Goal: Information Seeking & Learning: Learn about a topic

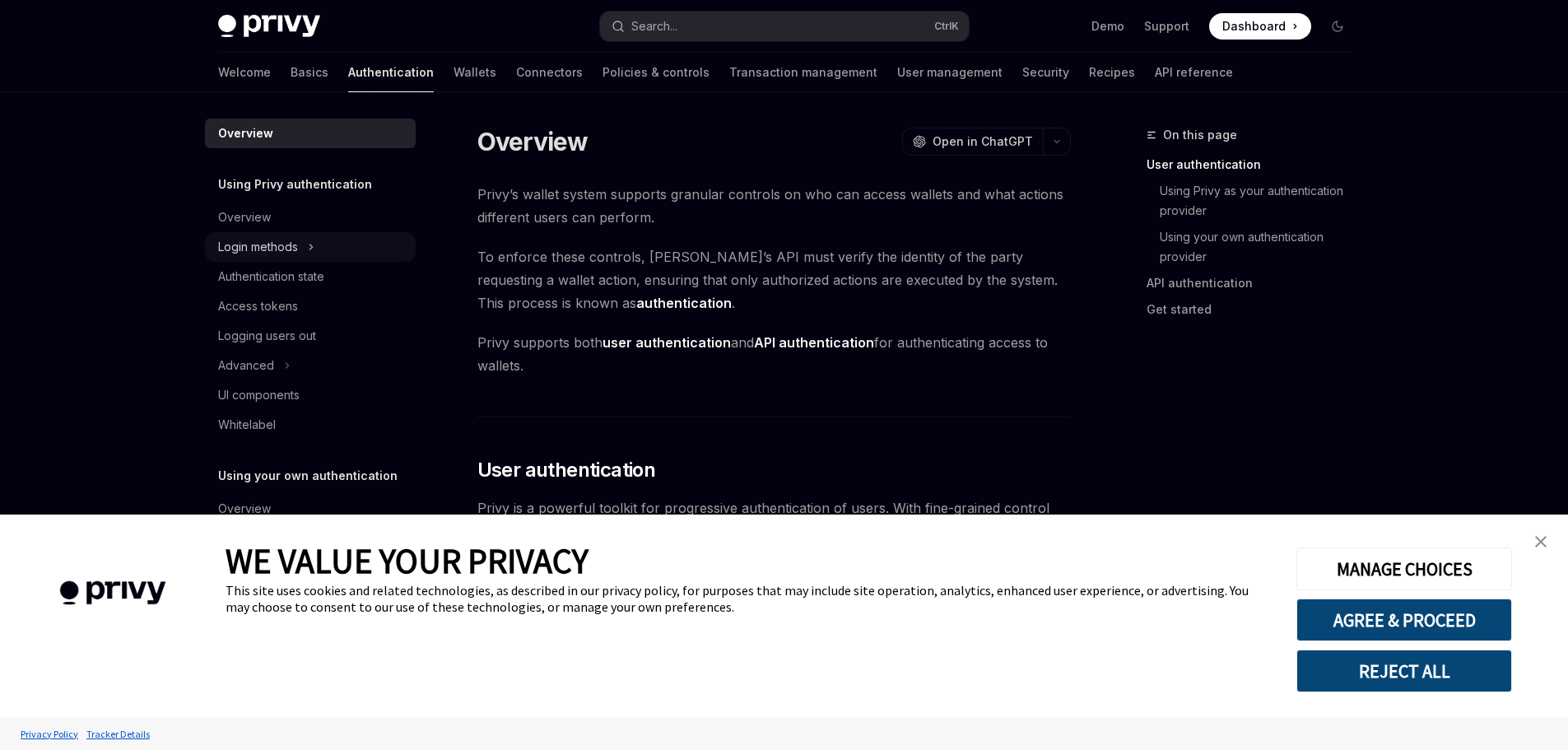
type textarea "*"
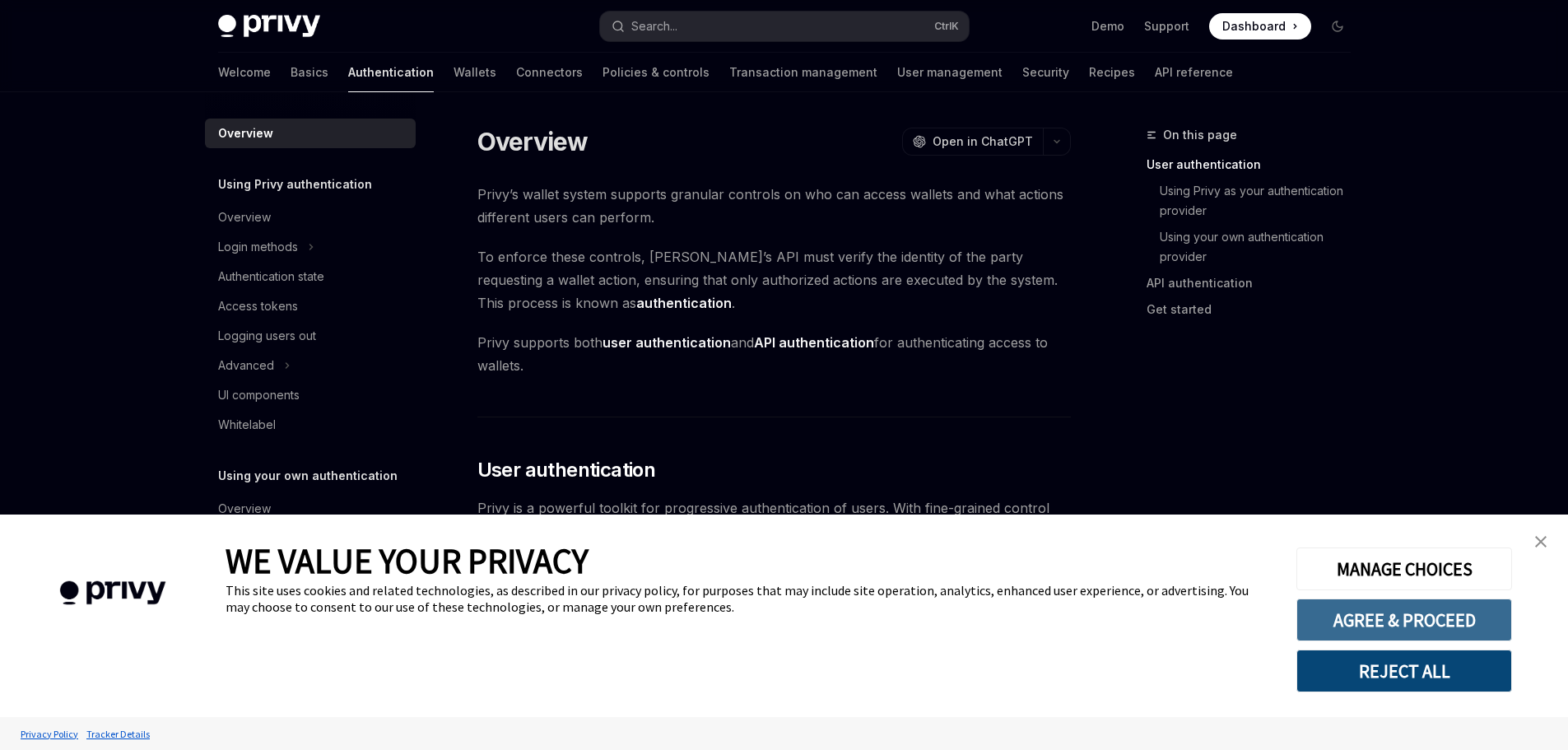
click at [1439, 611] on button "AGREE & PROCEED" at bounding box center [1404, 620] width 216 height 43
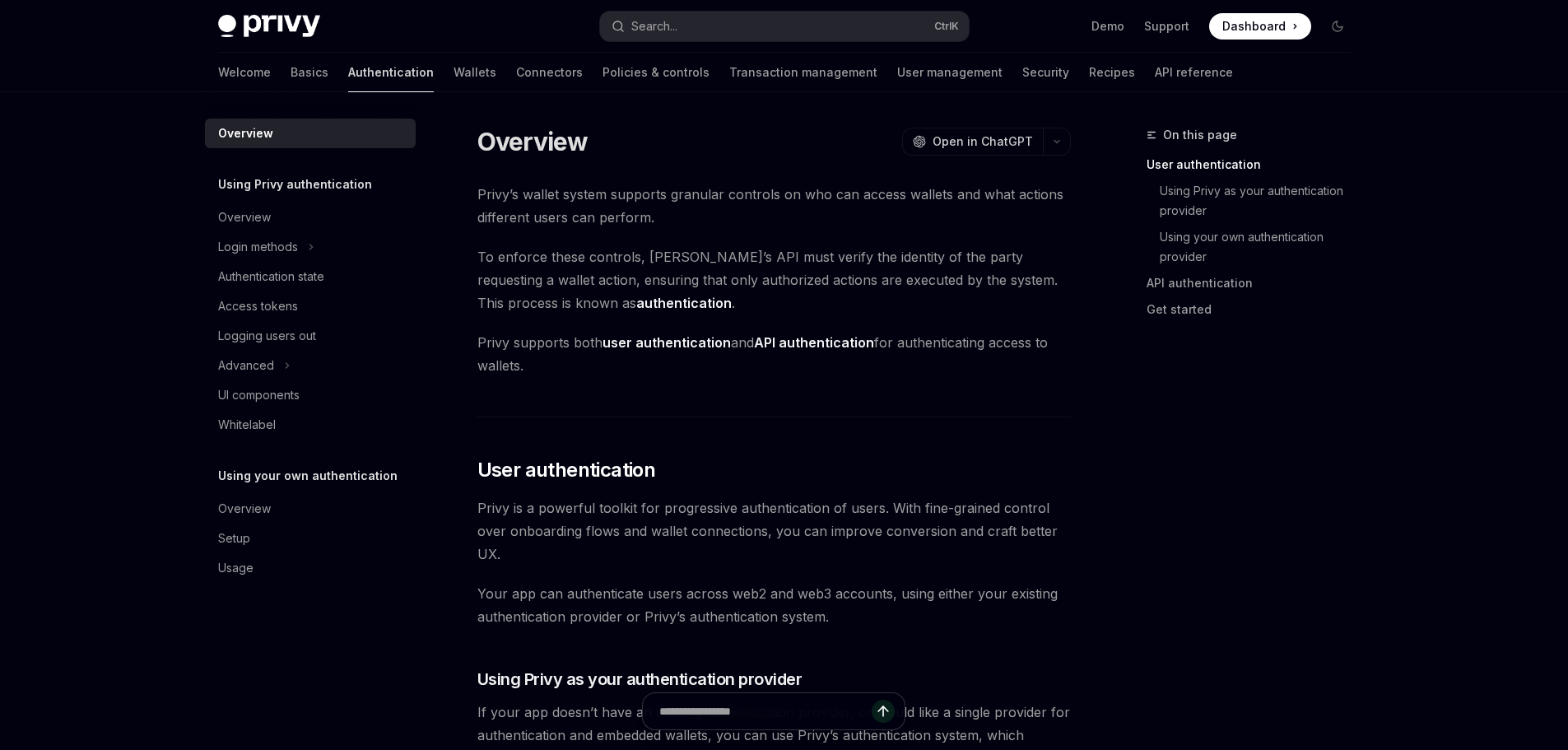
click at [348, 77] on link "Authentication" at bounding box center [391, 73] width 85 height 40
click at [266, 311] on div "Access tokens" at bounding box center [258, 306] width 80 height 20
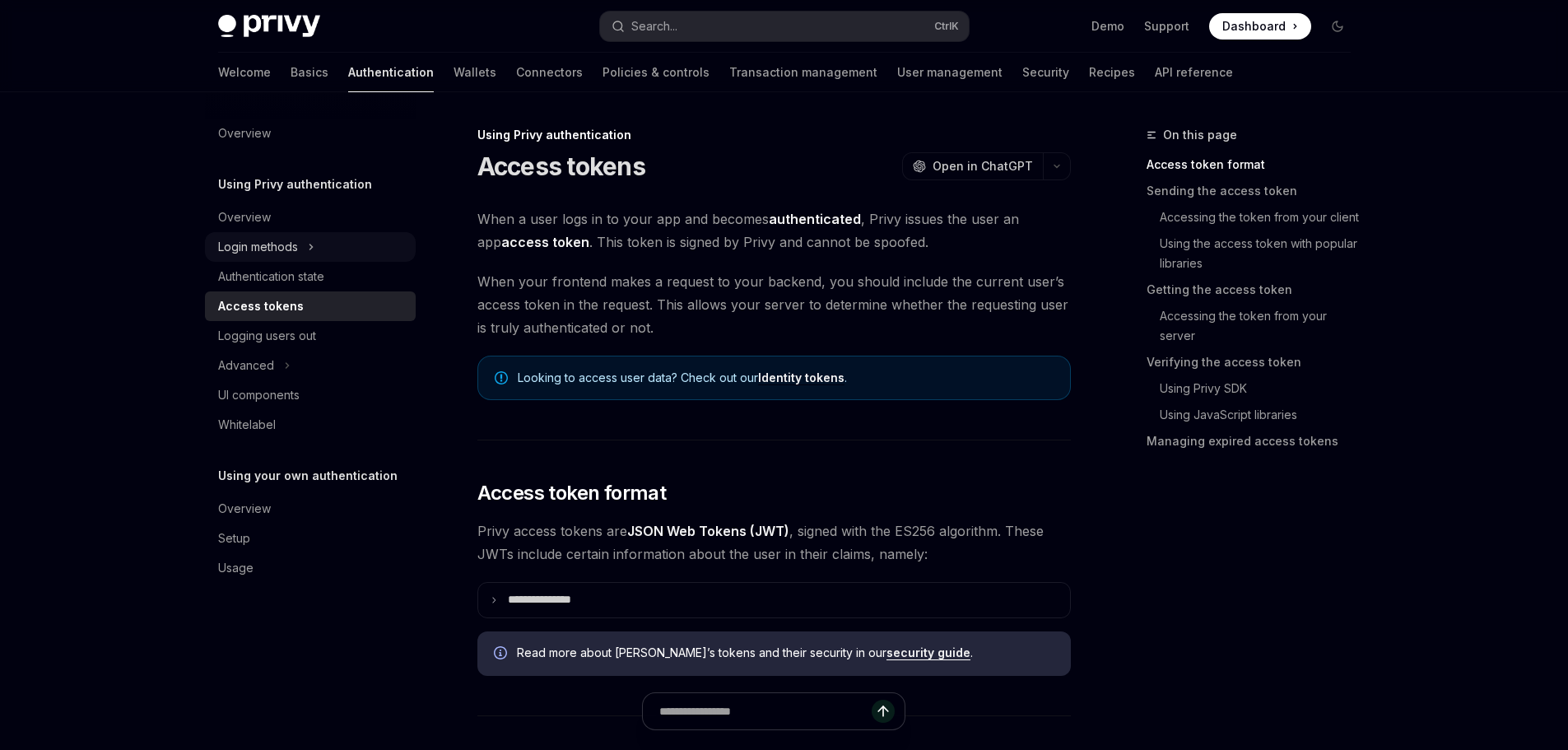
click at [260, 243] on div "Login methods" at bounding box center [258, 247] width 80 height 20
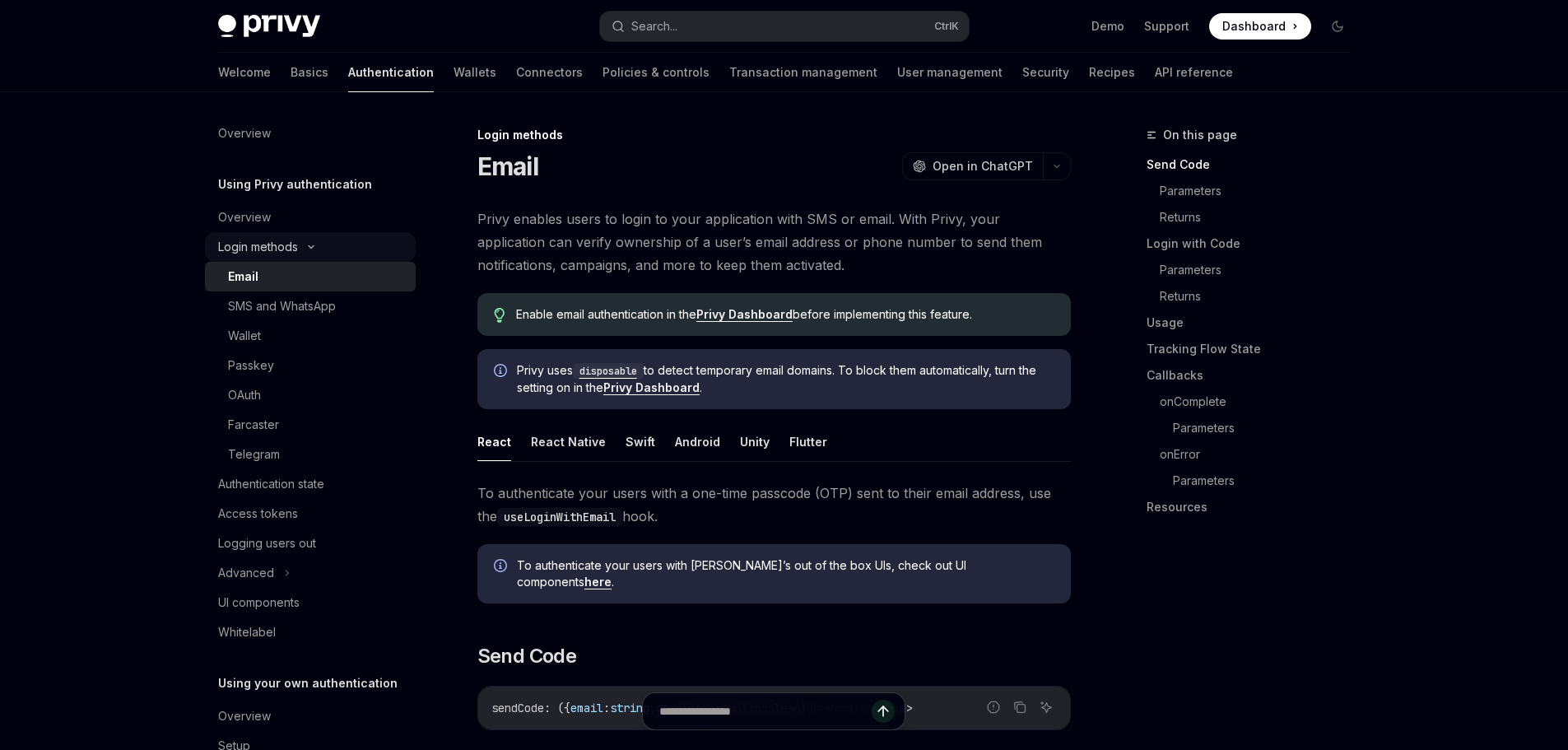
click at [251, 241] on div "Login methods" at bounding box center [258, 247] width 80 height 20
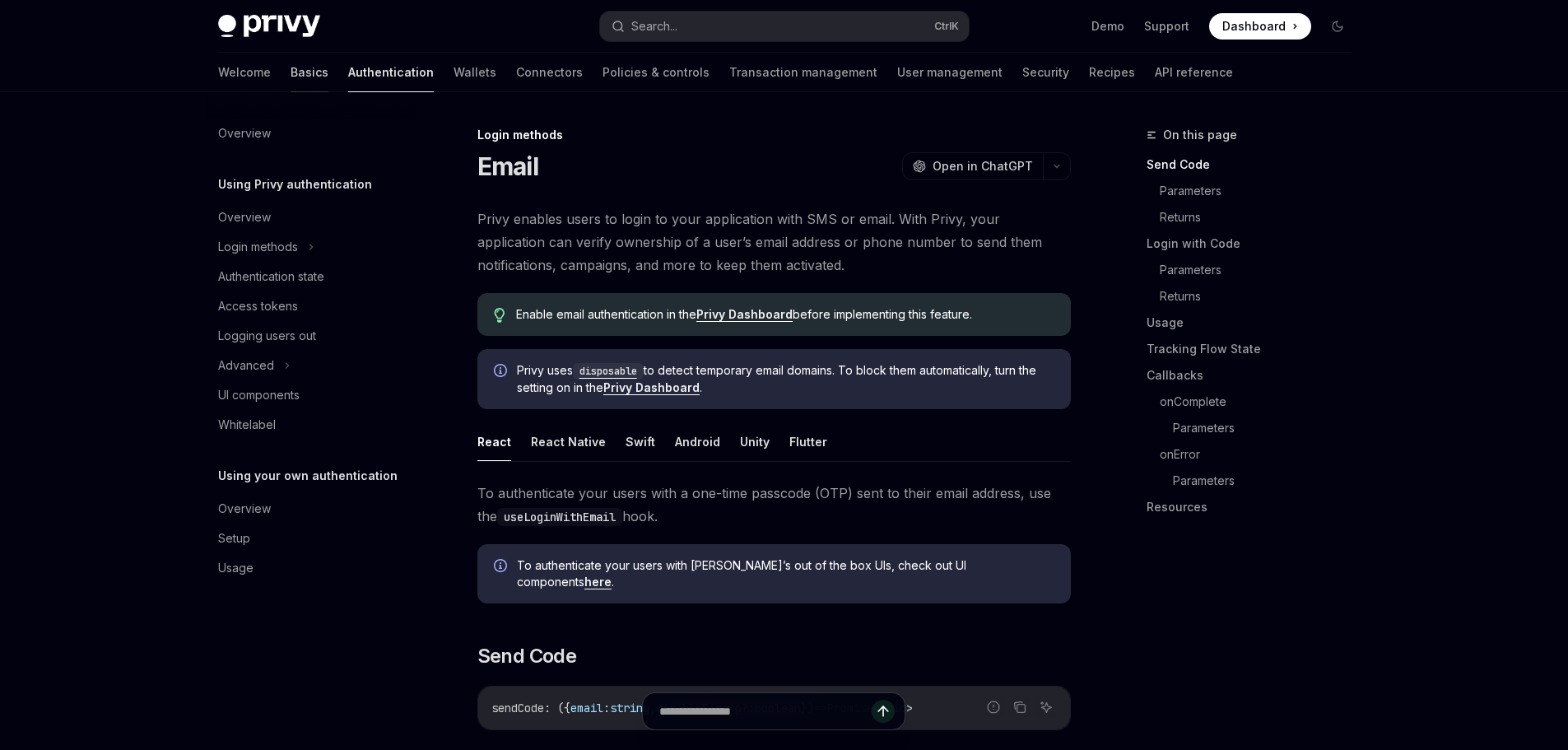
click at [291, 68] on link "Basics" at bounding box center [310, 73] width 38 height 40
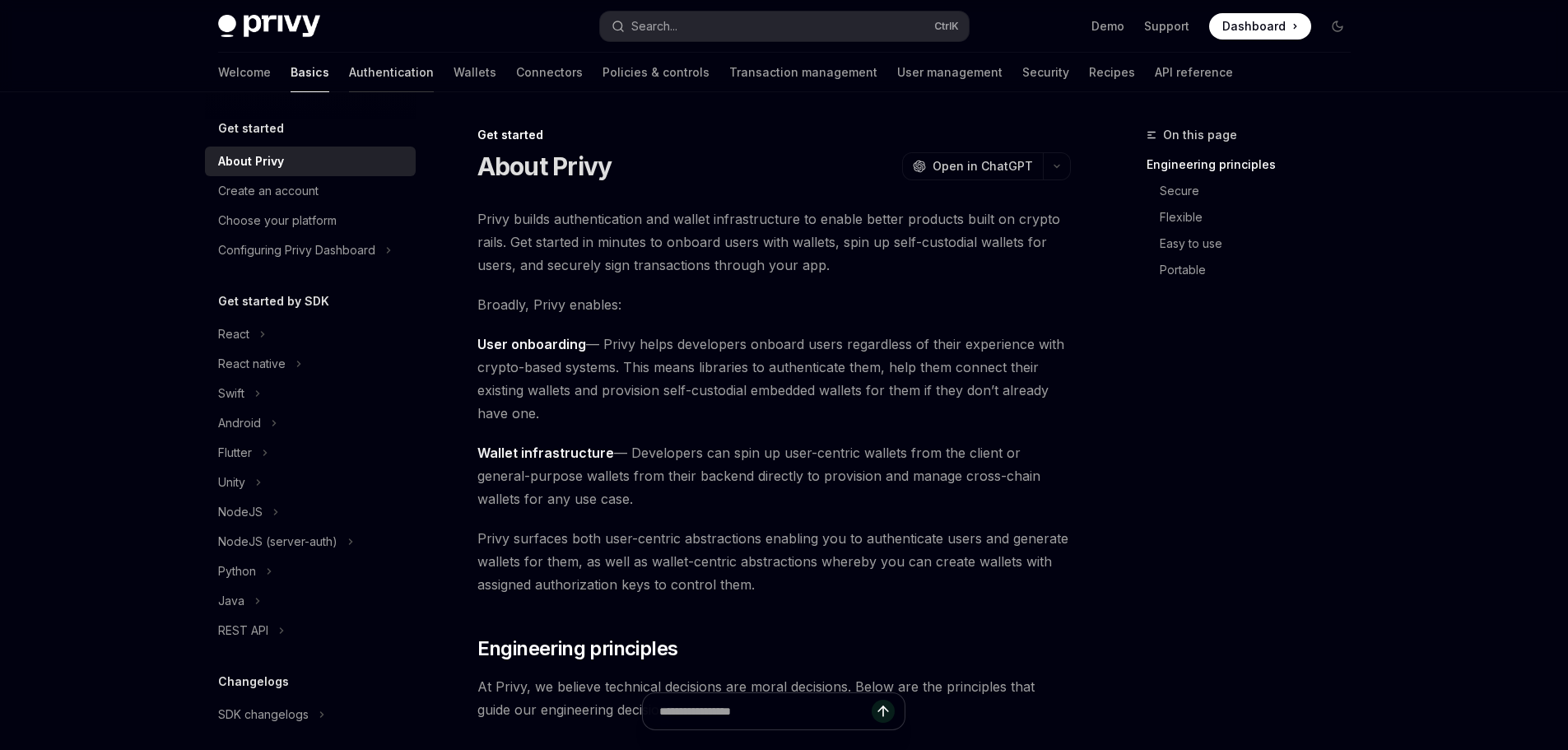
click at [349, 62] on link "Authentication" at bounding box center [392, 73] width 84 height 40
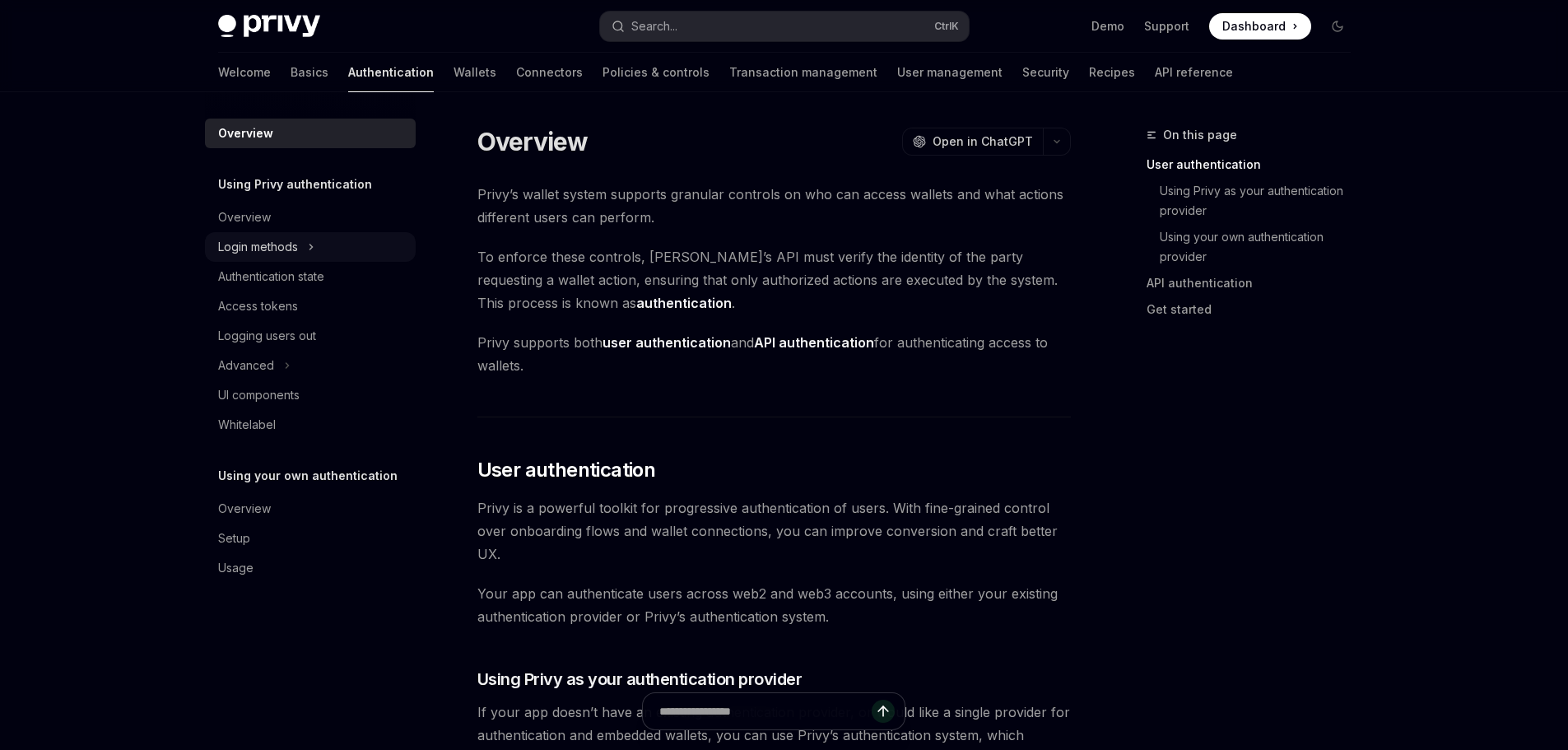
click at [251, 244] on div "Login methods" at bounding box center [258, 247] width 80 height 20
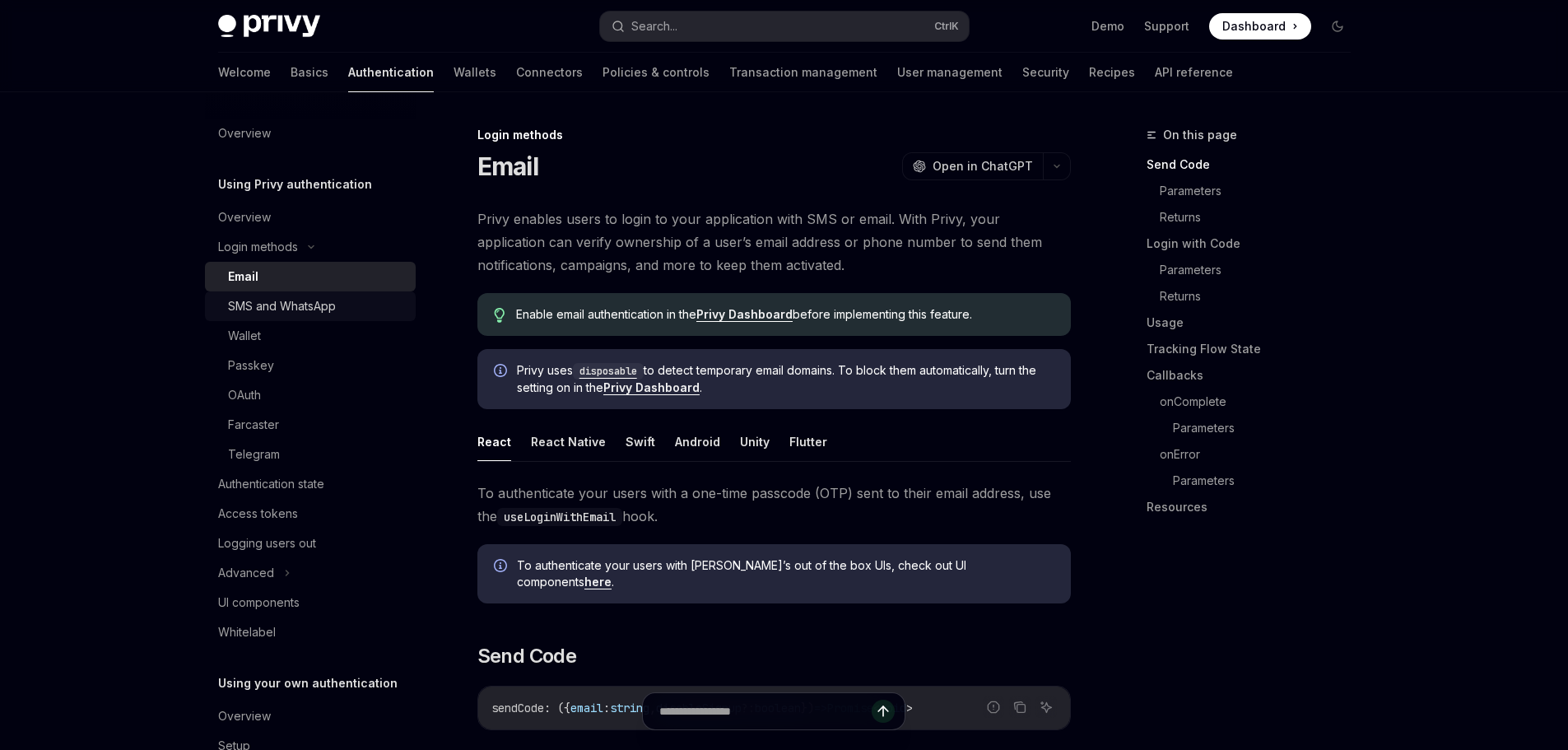
click at [246, 315] on div "SMS and WhatsApp" at bounding box center [282, 306] width 108 height 20
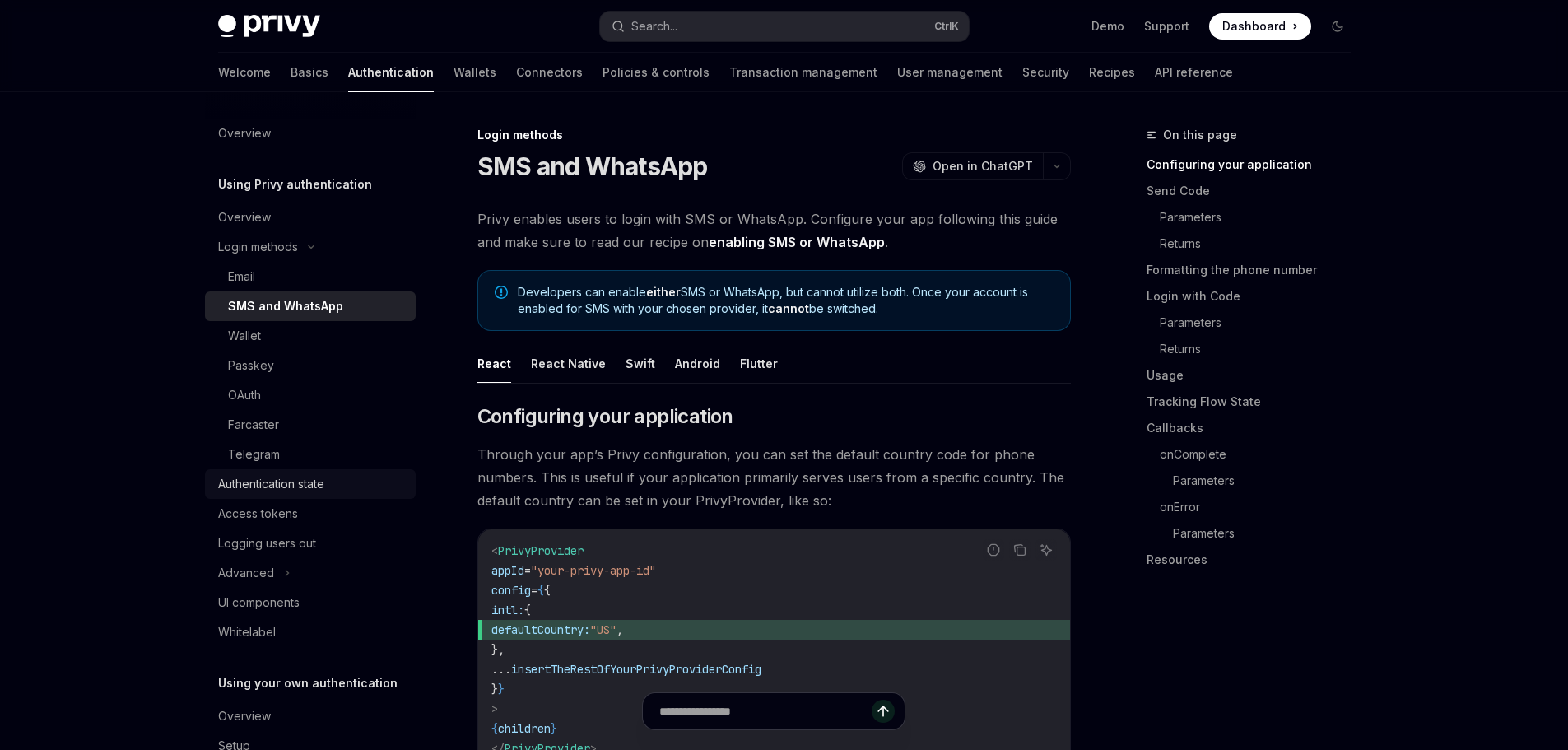
click at [244, 478] on div "Authentication state" at bounding box center [271, 484] width 106 height 20
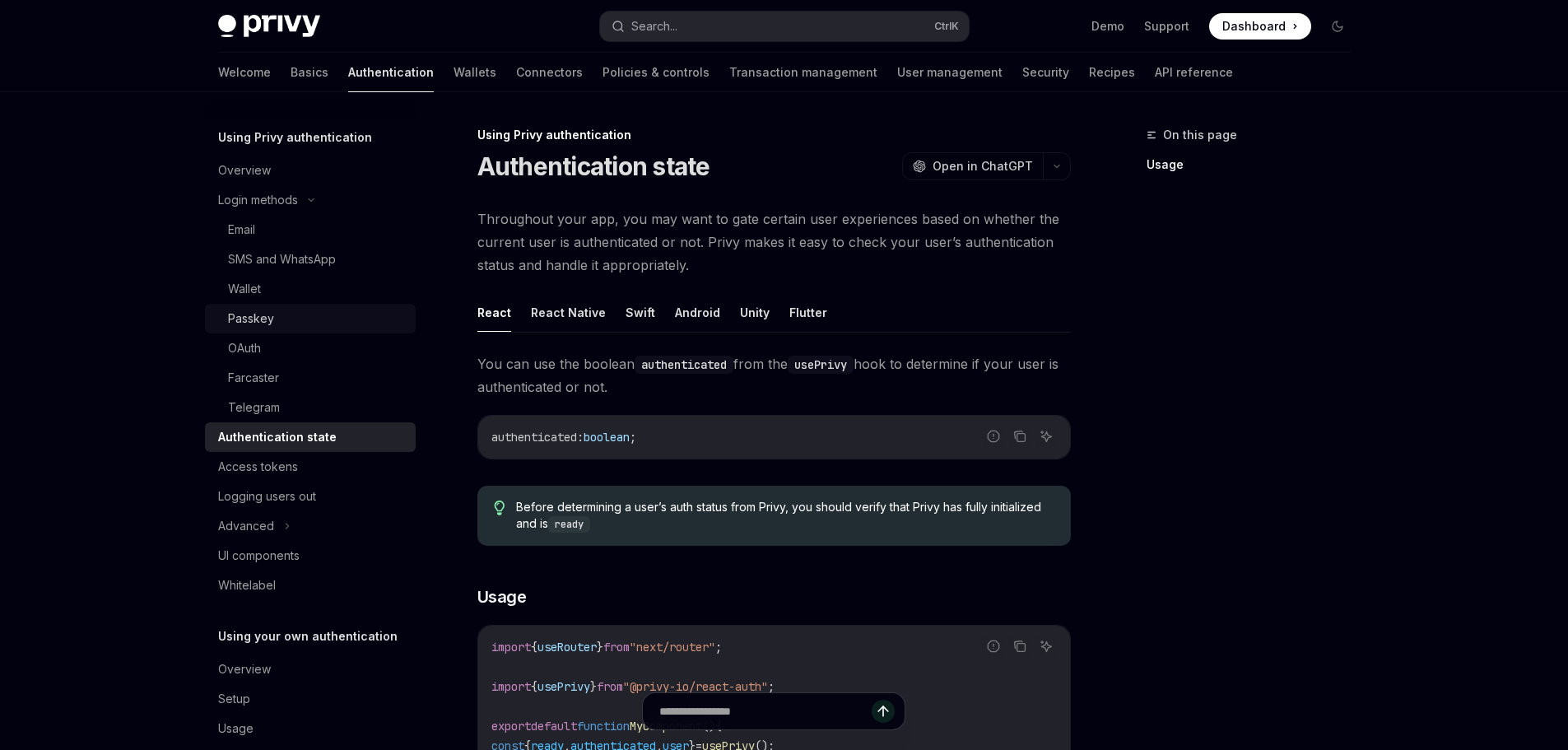
scroll to position [74, 0]
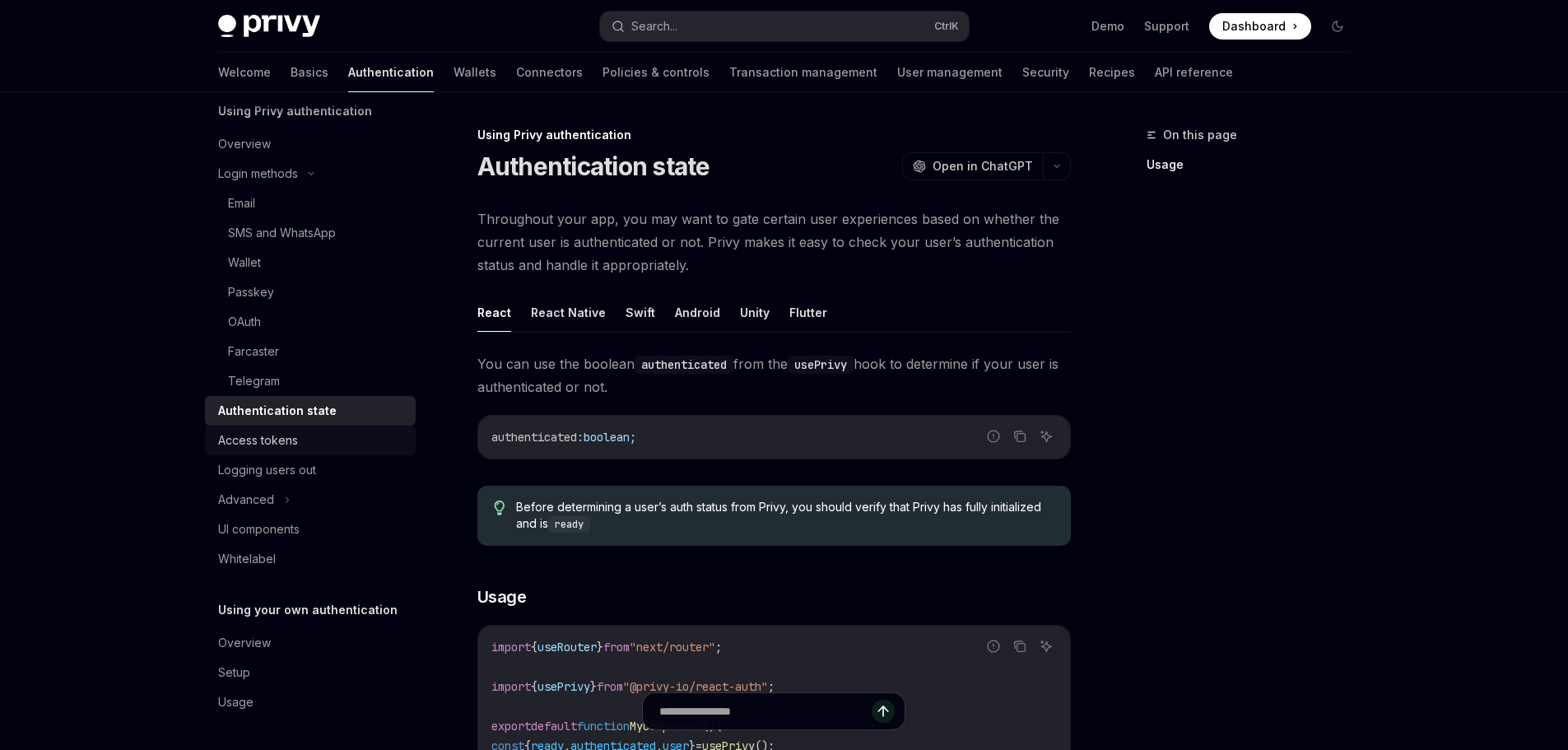
click at [253, 447] on div "Access tokens" at bounding box center [258, 440] width 80 height 20
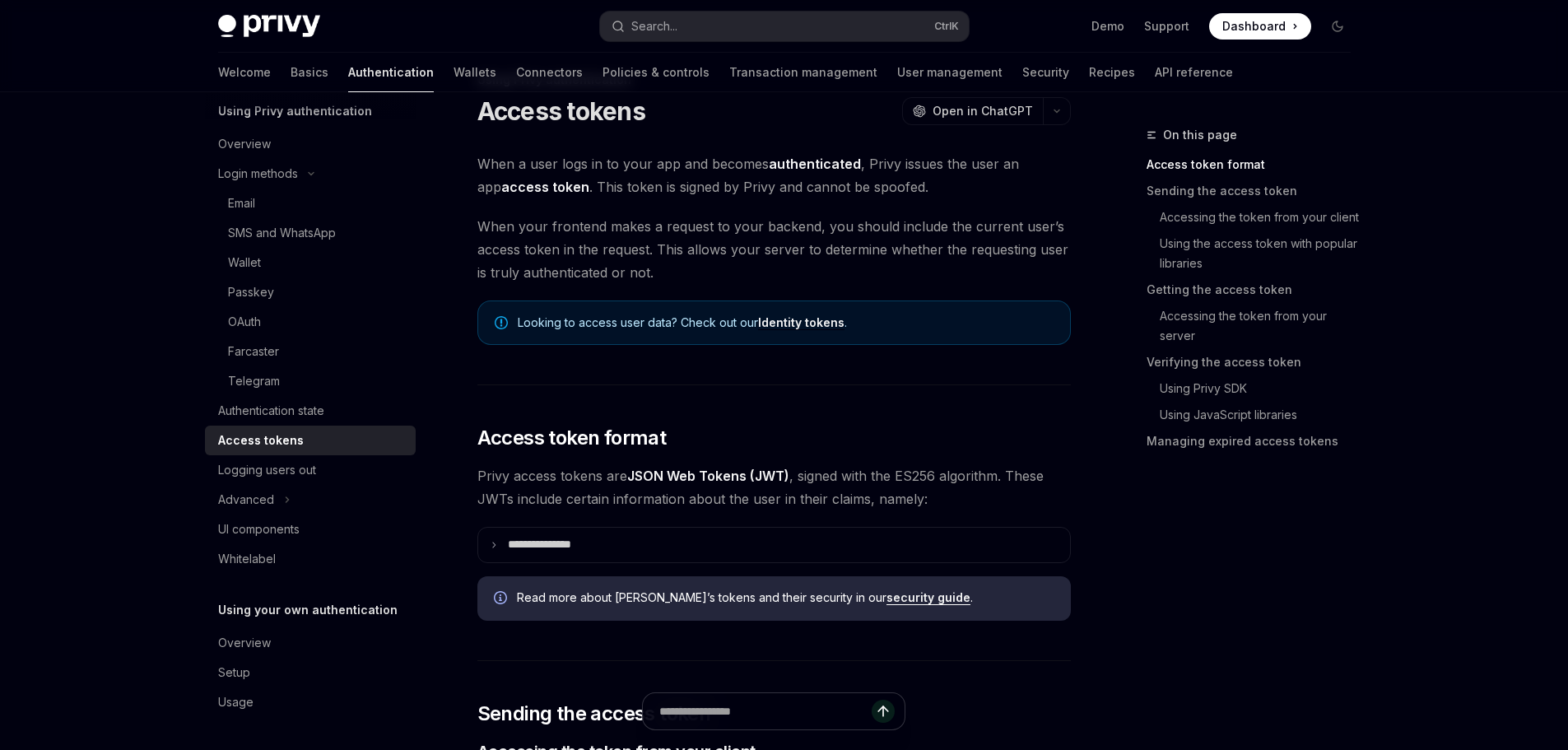
scroll to position [83, 0]
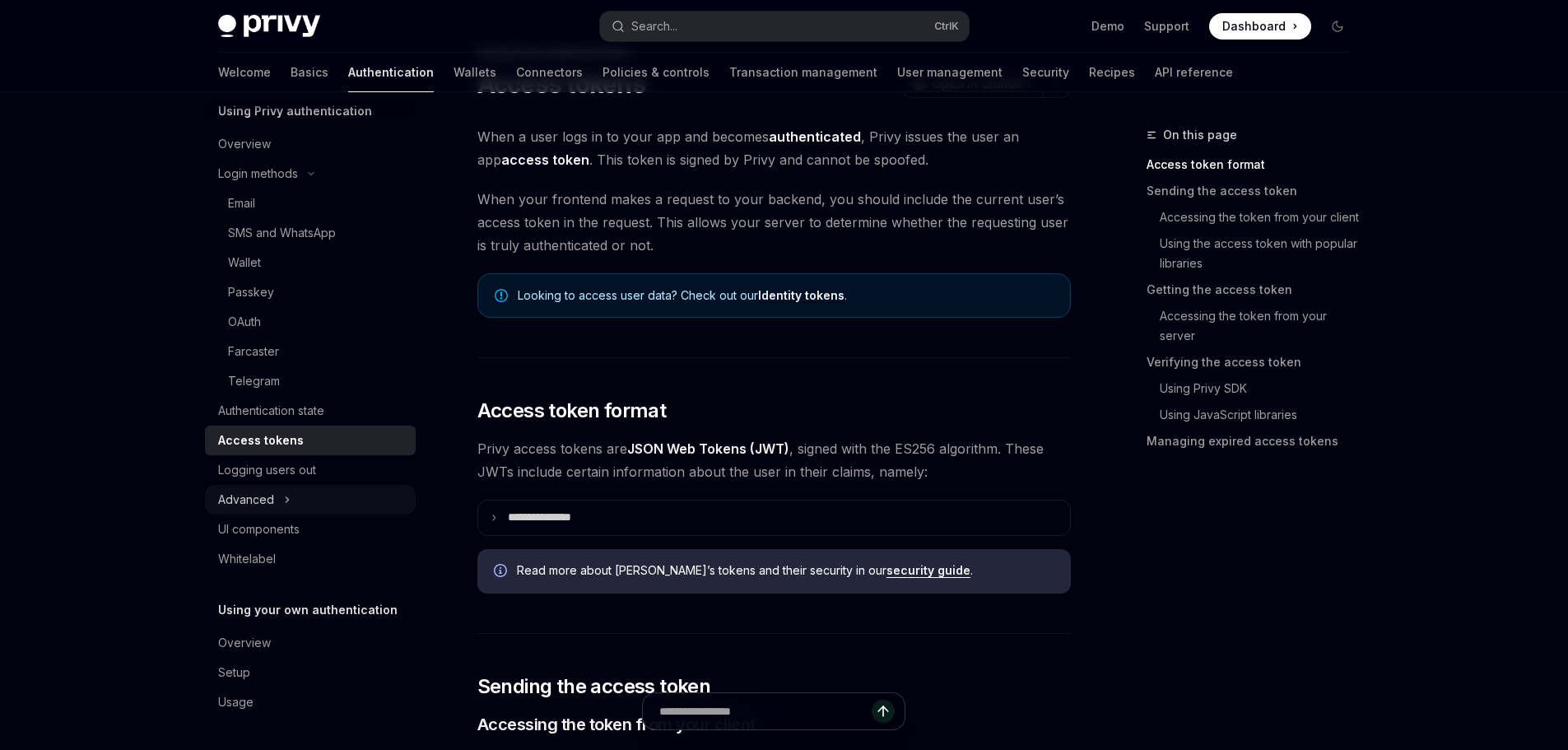
click at [240, 503] on div "Advanced" at bounding box center [246, 499] width 56 height 20
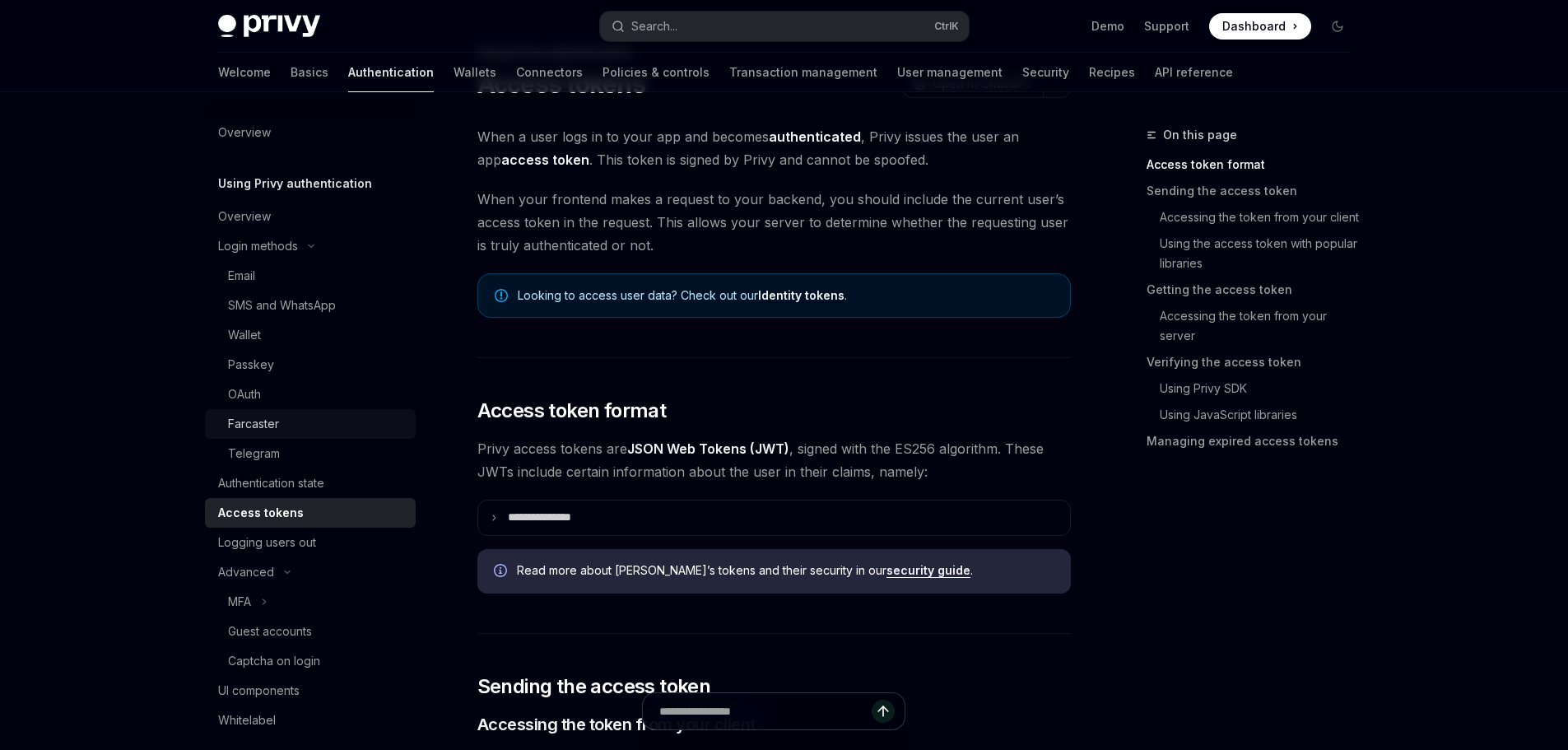
scroll to position [0, 0]
click at [263, 393] on div "OAuth" at bounding box center [317, 395] width 178 height 20
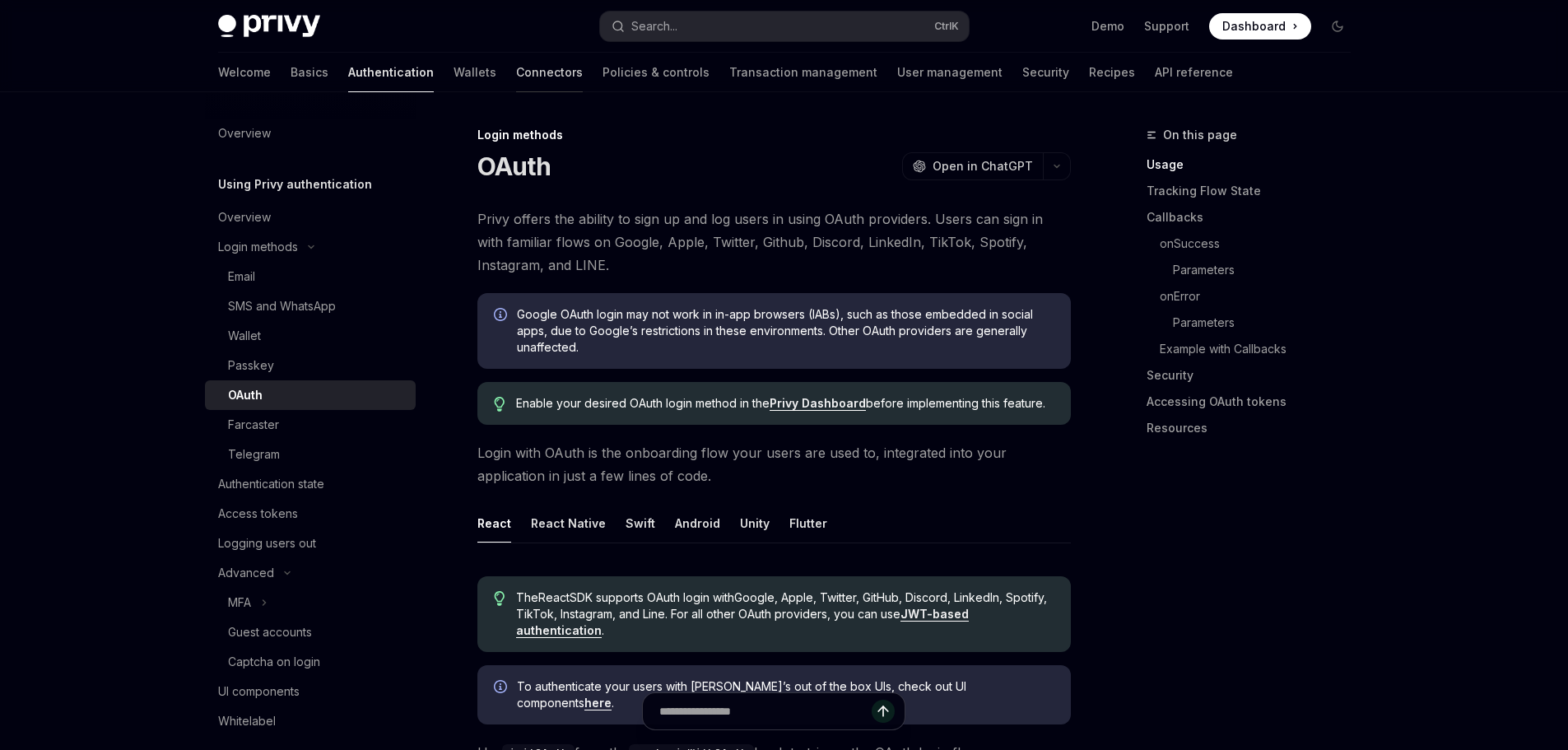
click at [516, 71] on link "Connectors" at bounding box center [550, 73] width 66 height 40
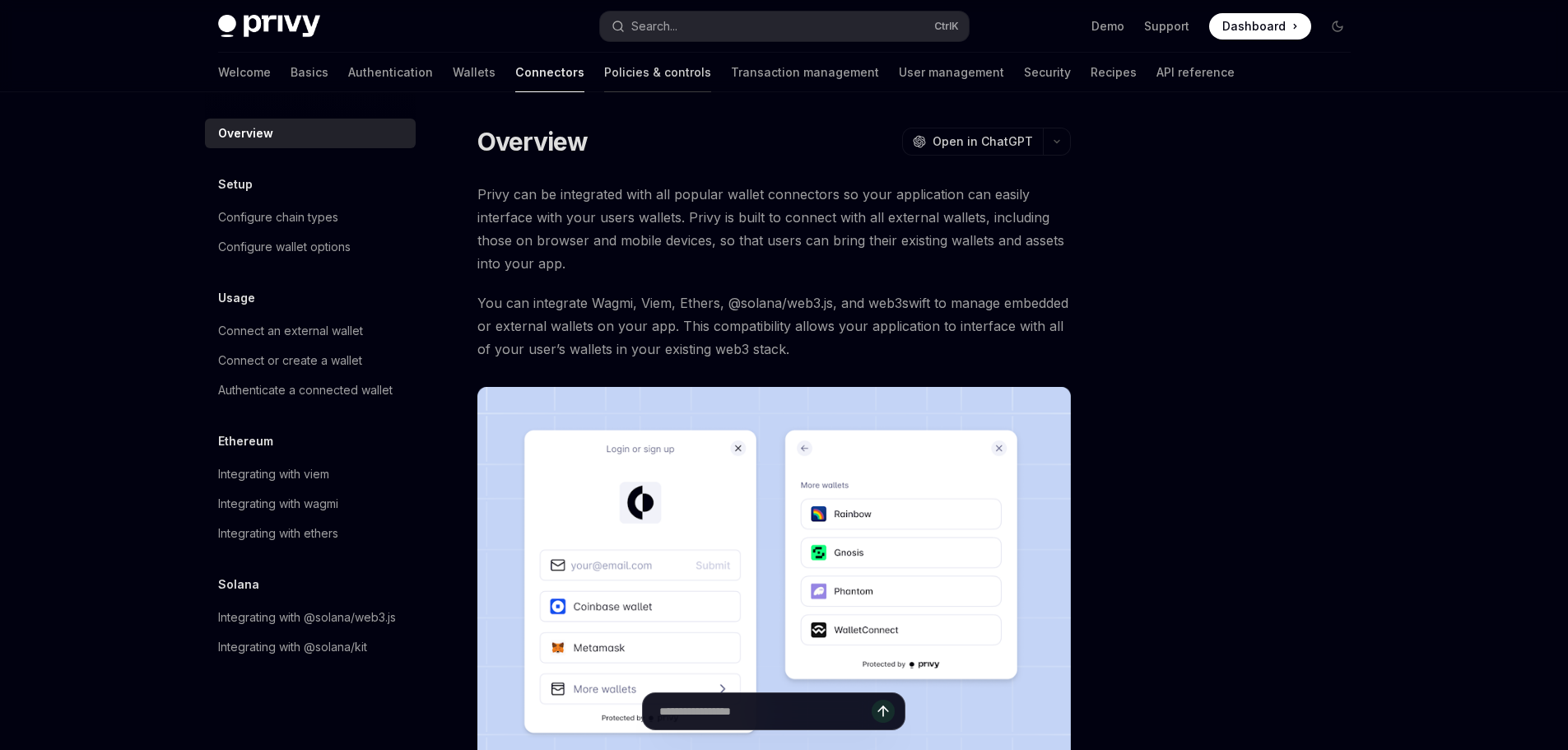
click at [604, 69] on link "Policies & controls" at bounding box center [657, 73] width 107 height 40
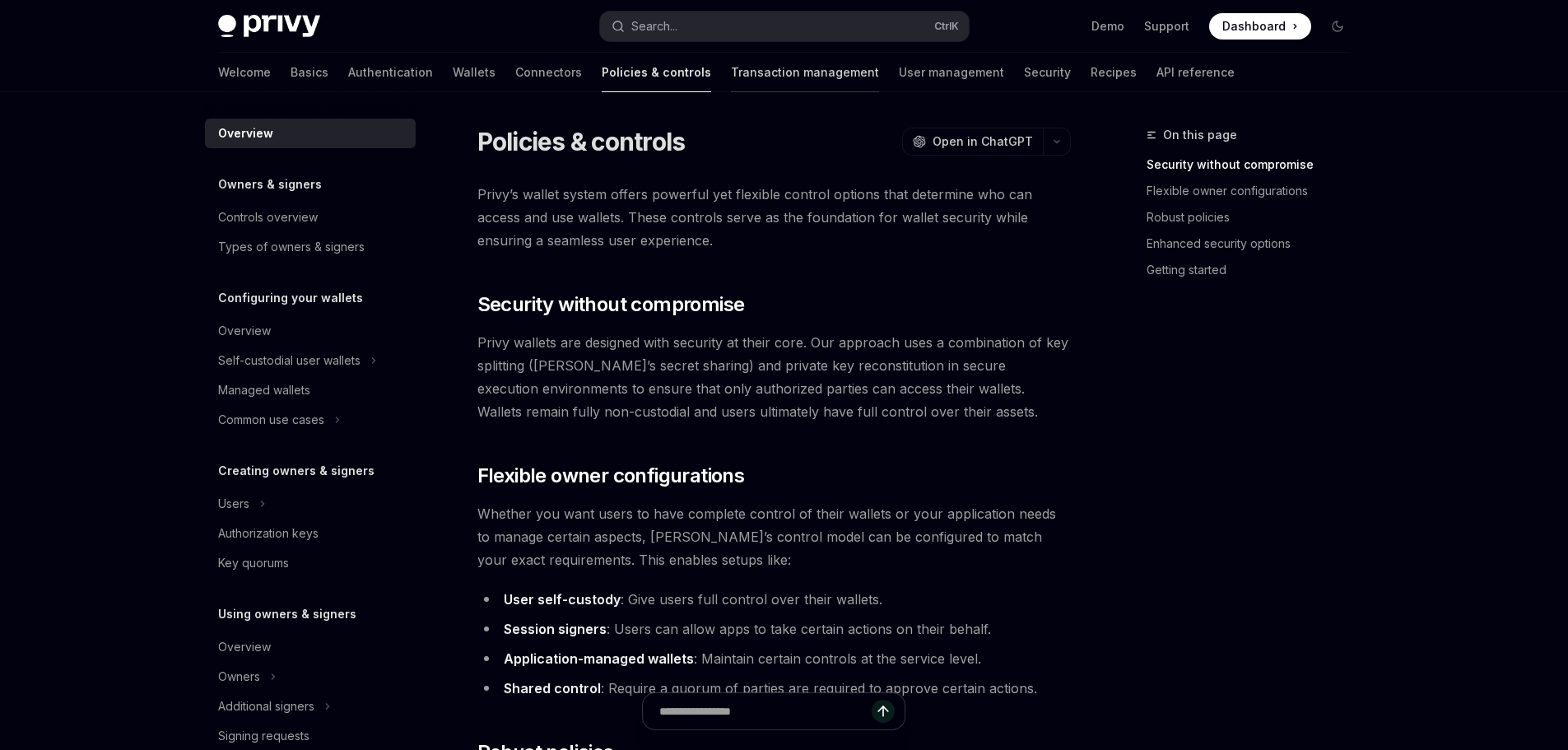
click at [731, 78] on link "Transaction management" at bounding box center [805, 73] width 148 height 40
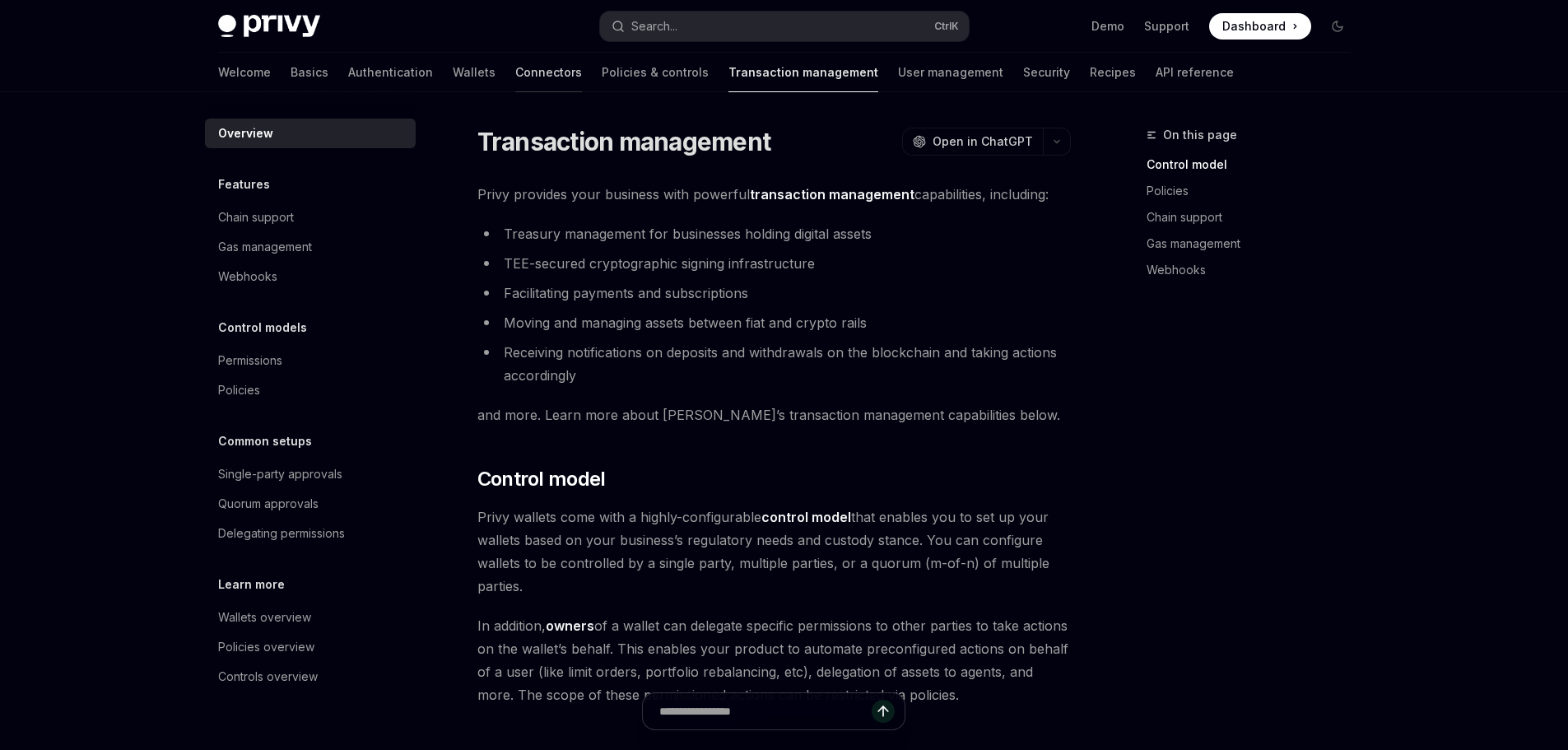
click at [515, 82] on link "Connectors" at bounding box center [549, 73] width 66 height 40
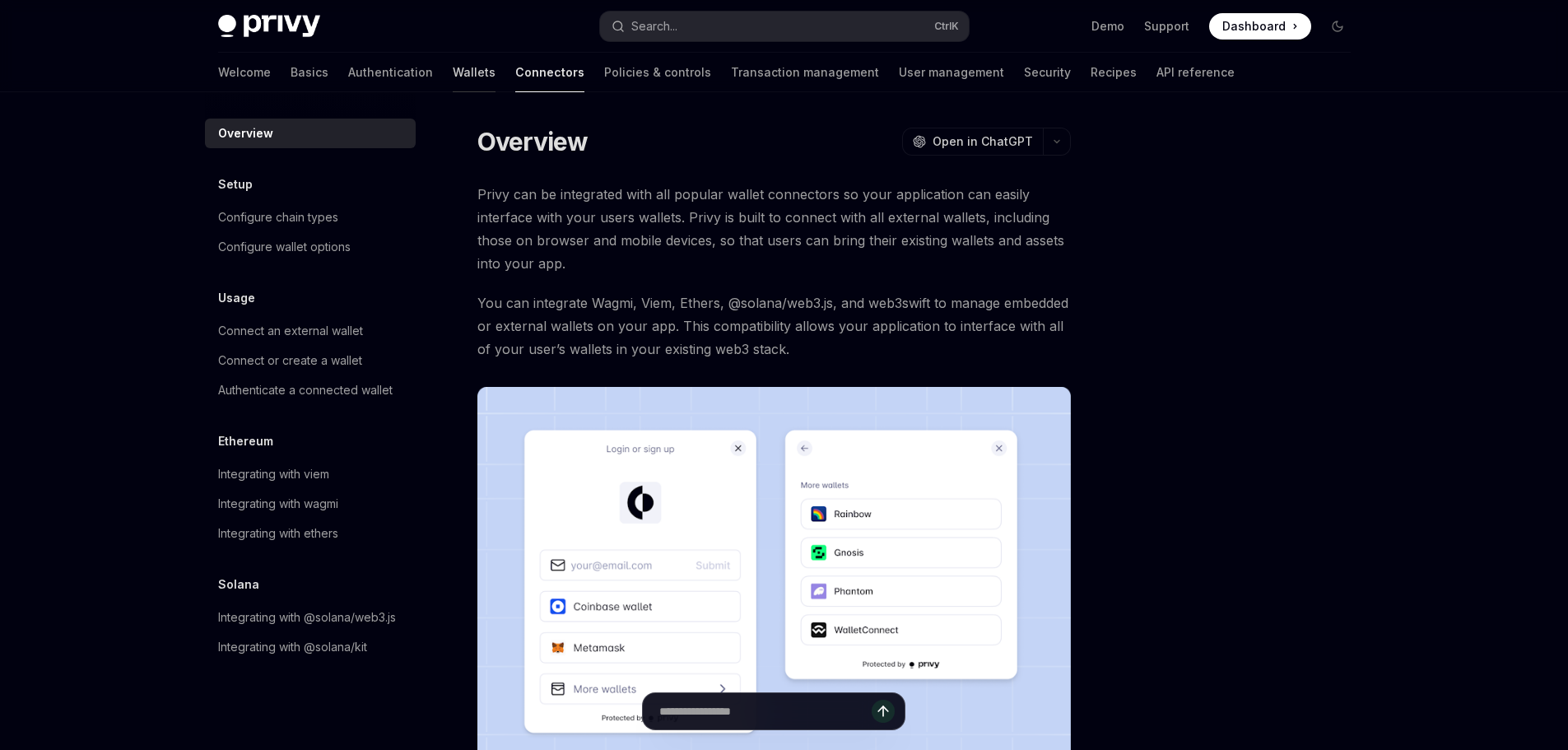
click at [453, 79] on link "Wallets" at bounding box center [474, 73] width 43 height 40
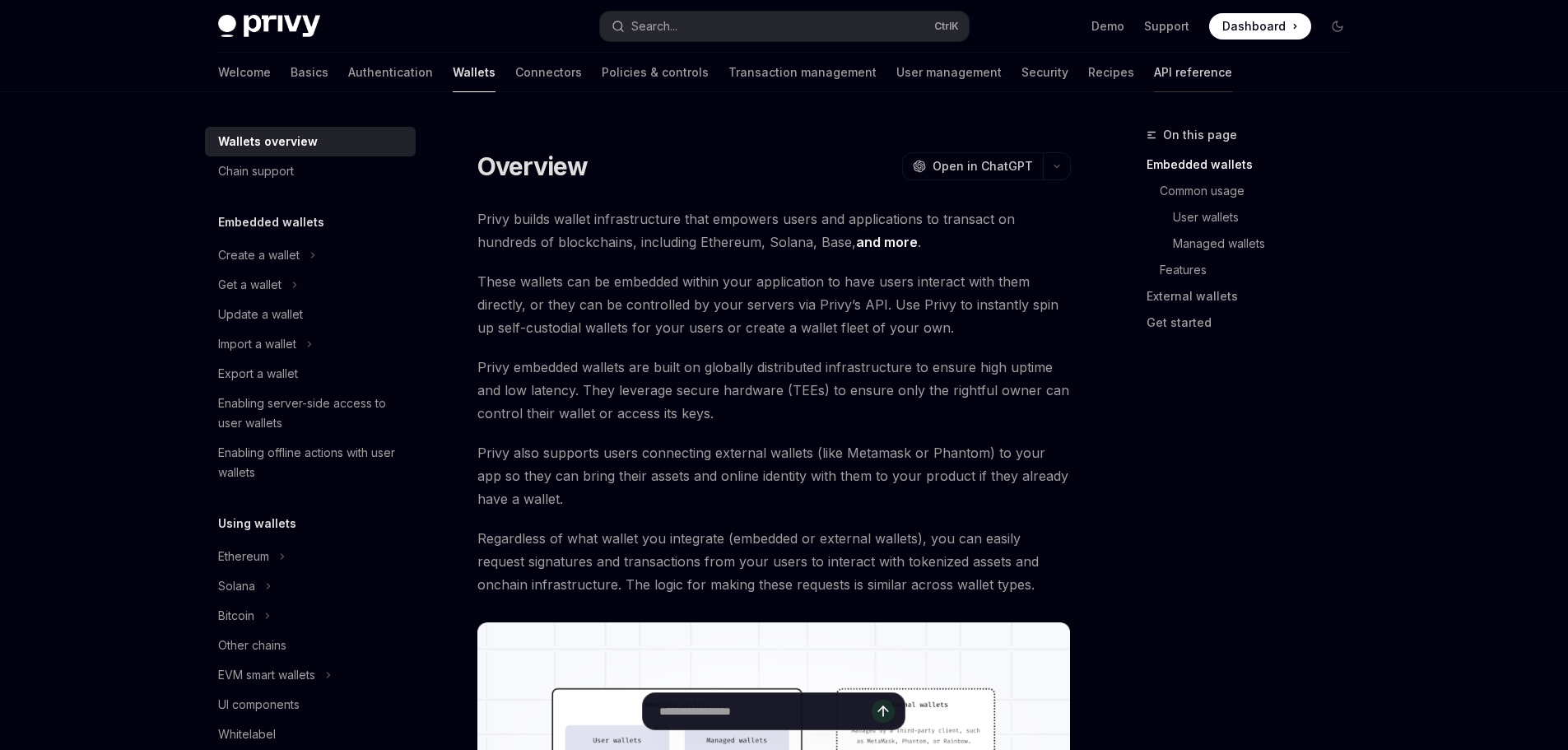
click at [1154, 63] on link "API reference" at bounding box center [1193, 73] width 78 height 40
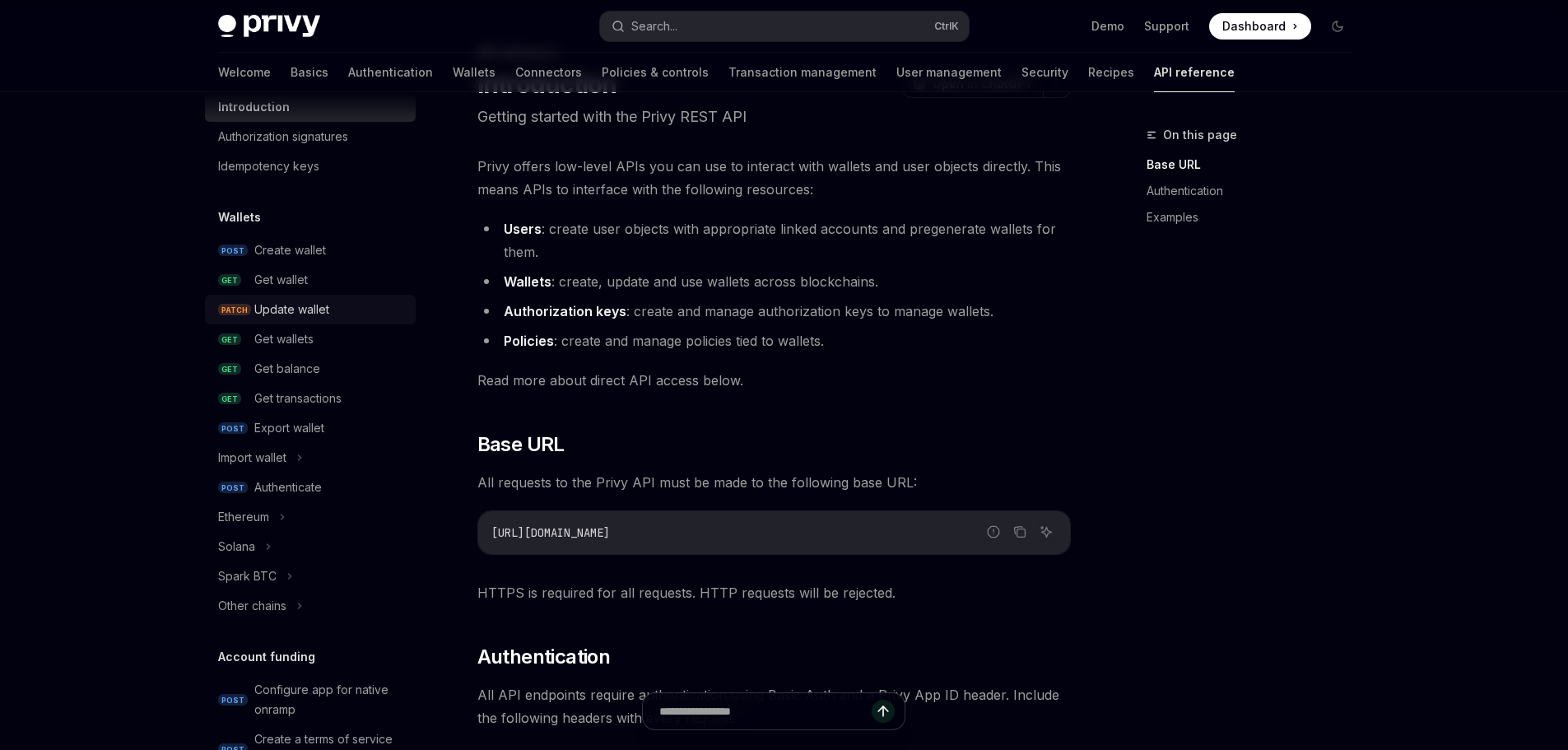
scroll to position [83, 0]
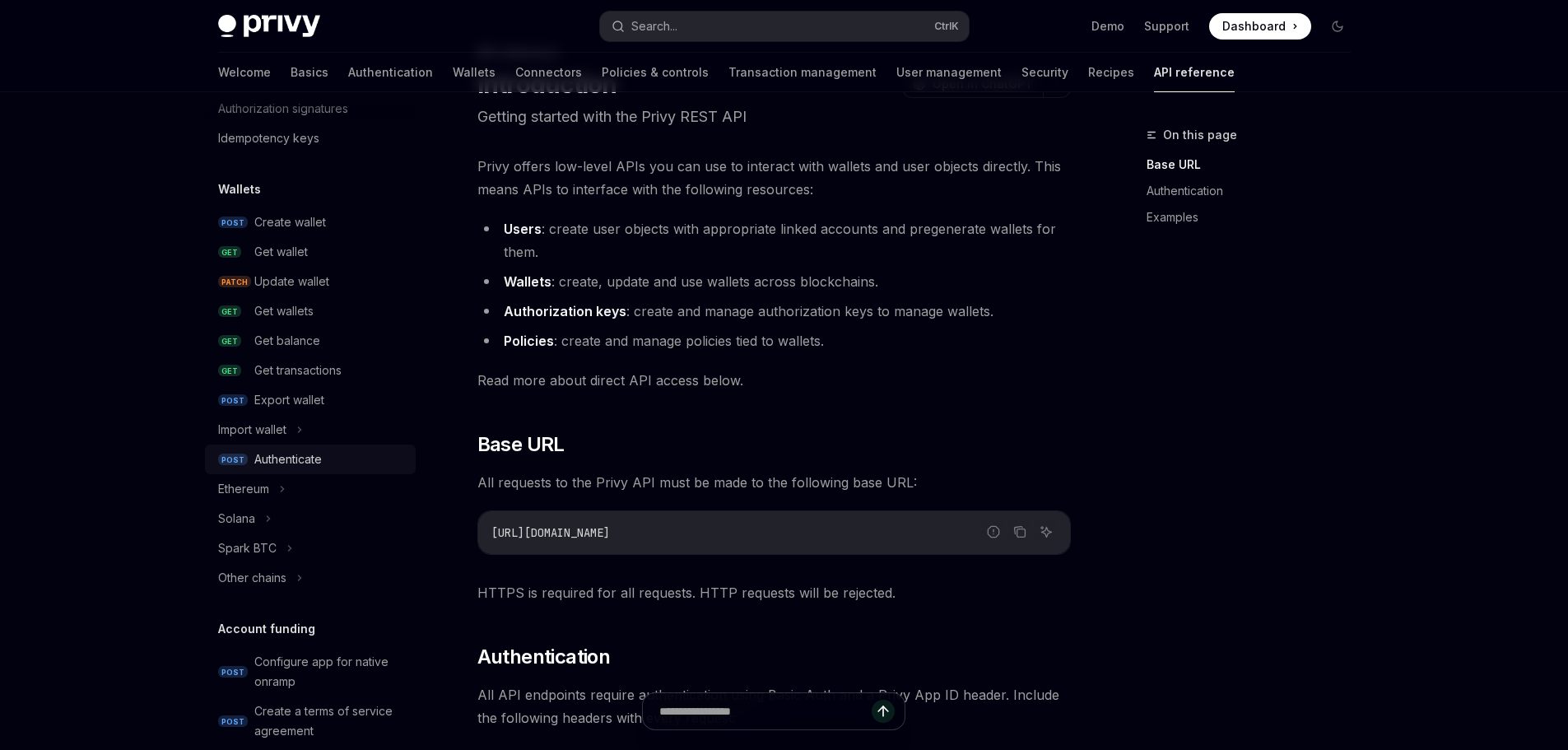
click at [276, 457] on div "Authenticate" at bounding box center [287, 459] width 67 height 20
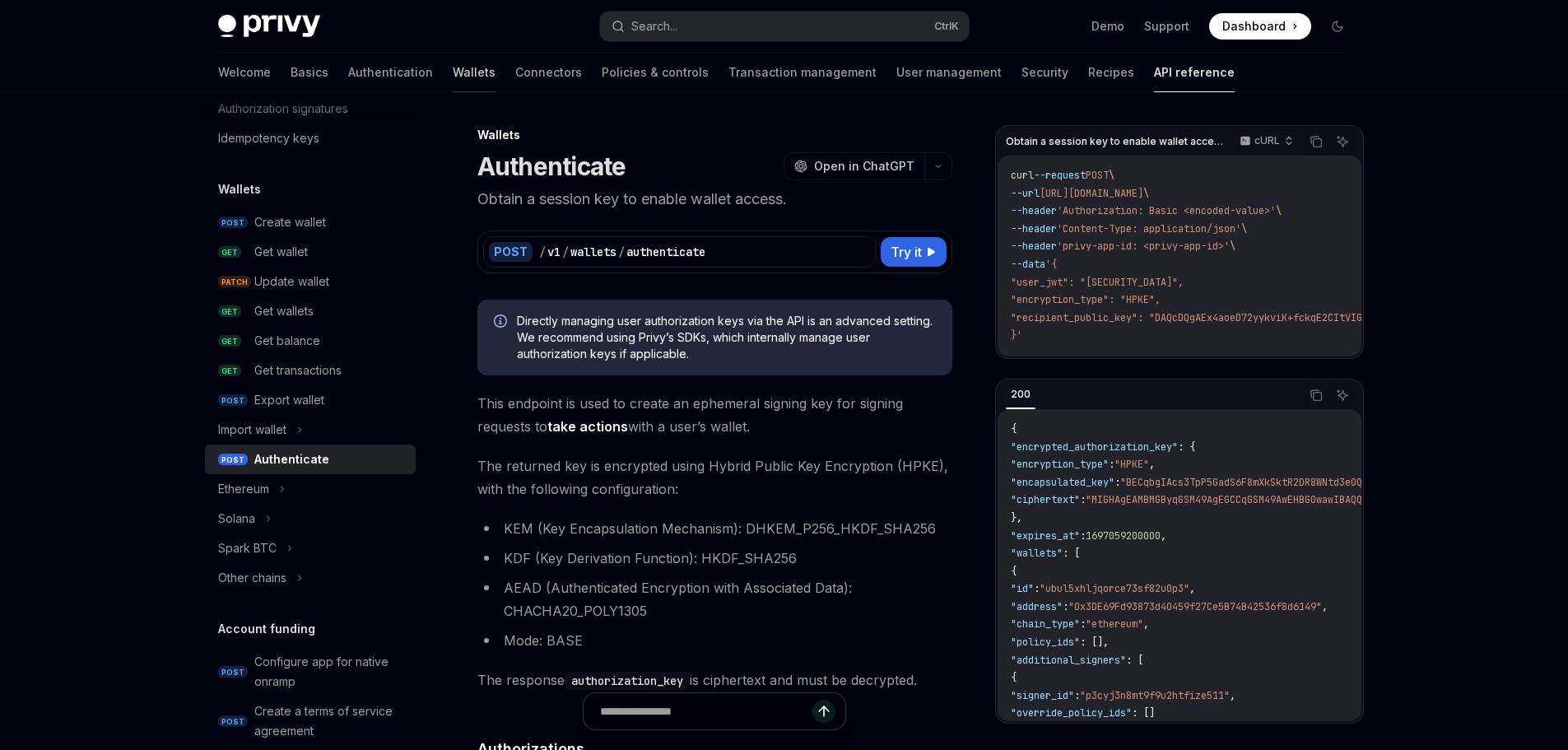
click at [453, 78] on link "Wallets" at bounding box center [474, 73] width 43 height 40
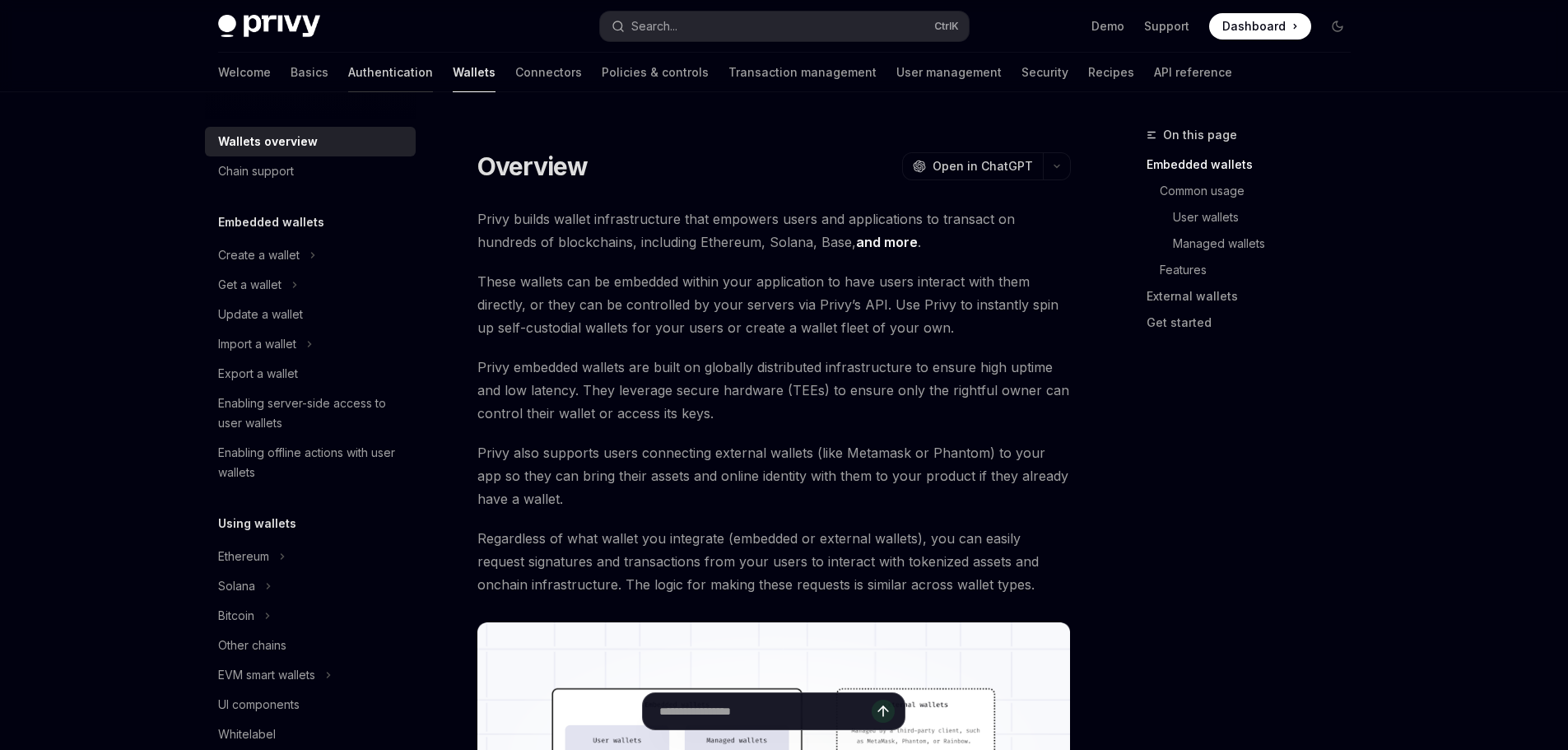
click at [348, 72] on link "Authentication" at bounding box center [391, 73] width 84 height 40
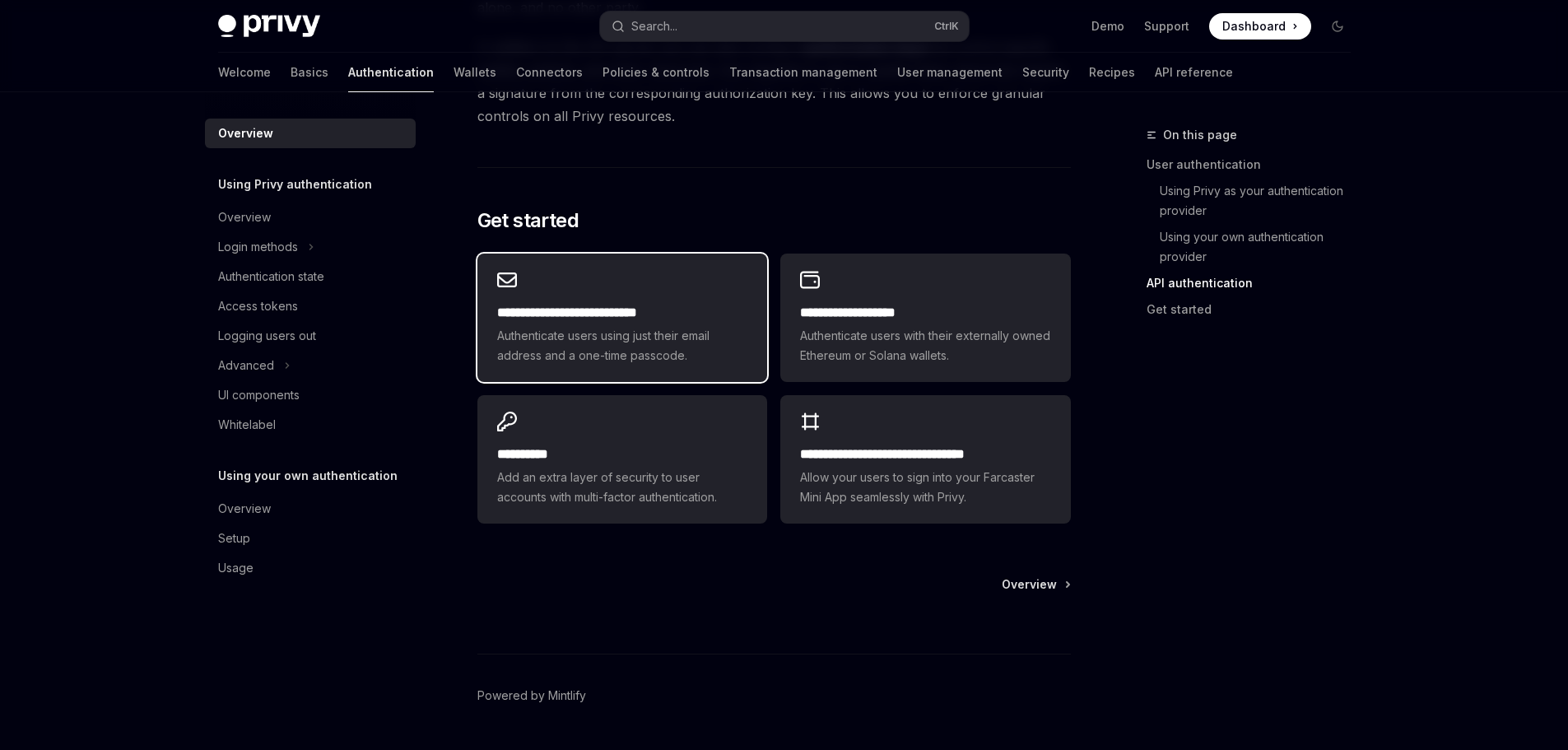
scroll to position [1337, 0]
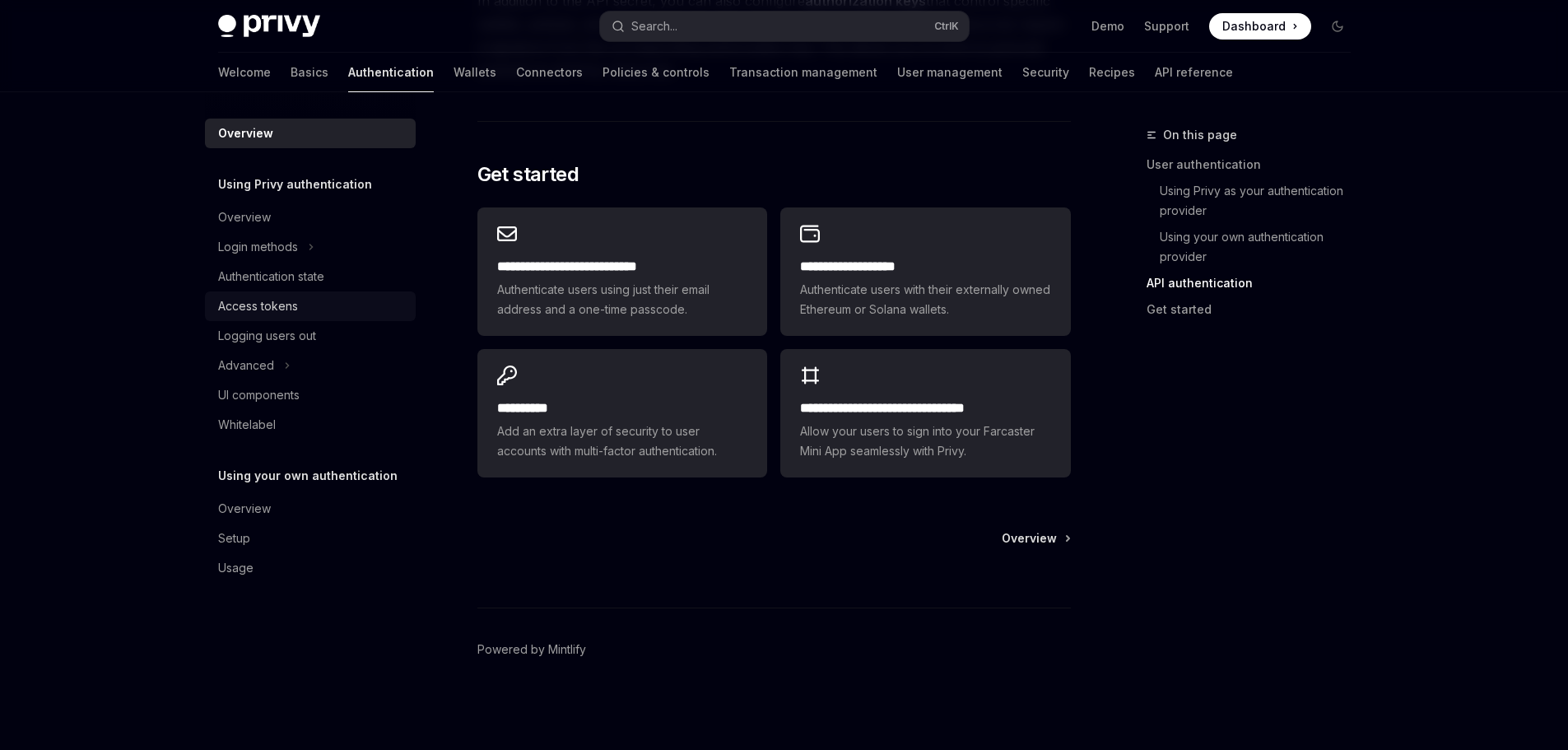
click at [267, 309] on div "Access tokens" at bounding box center [258, 306] width 80 height 20
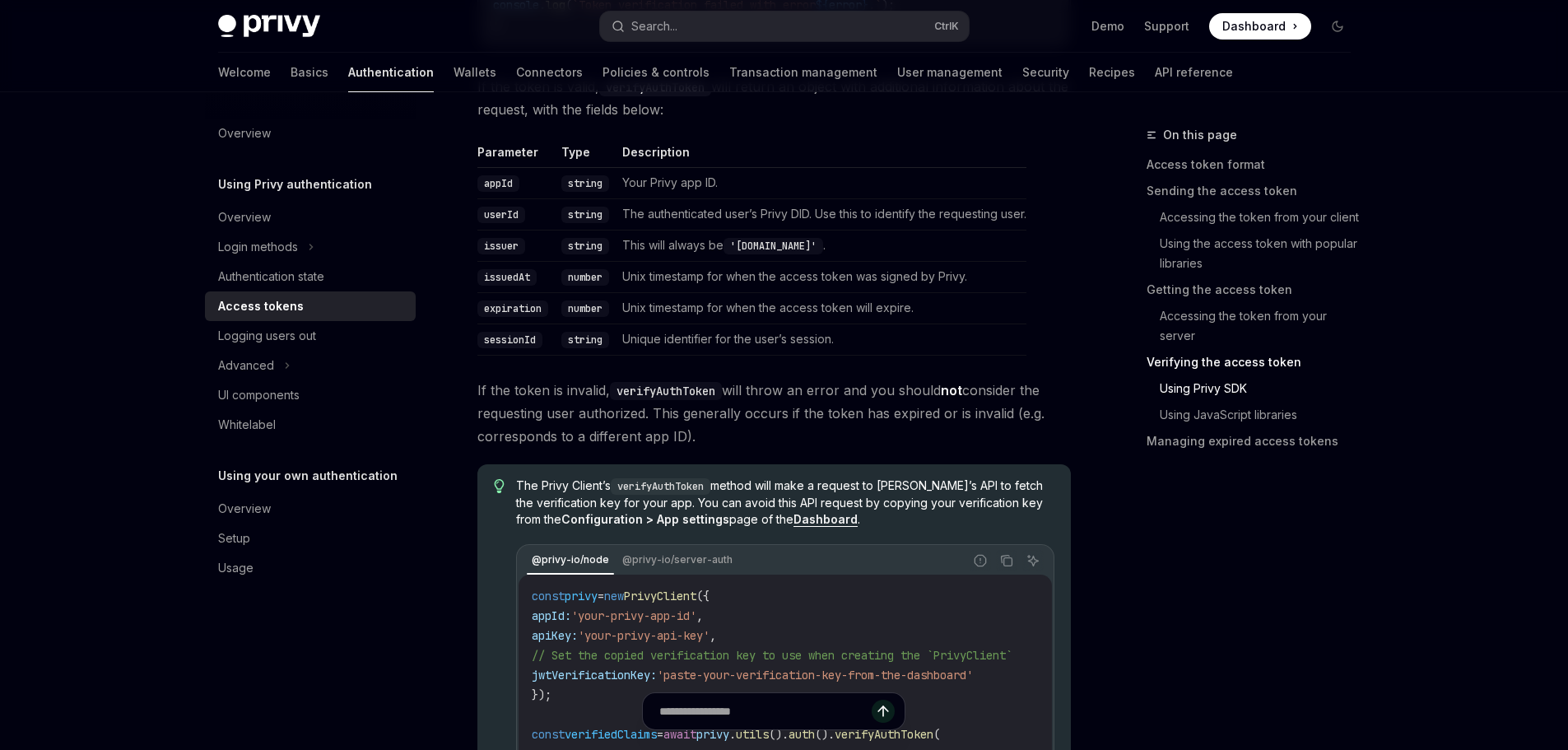
scroll to position [2634, 0]
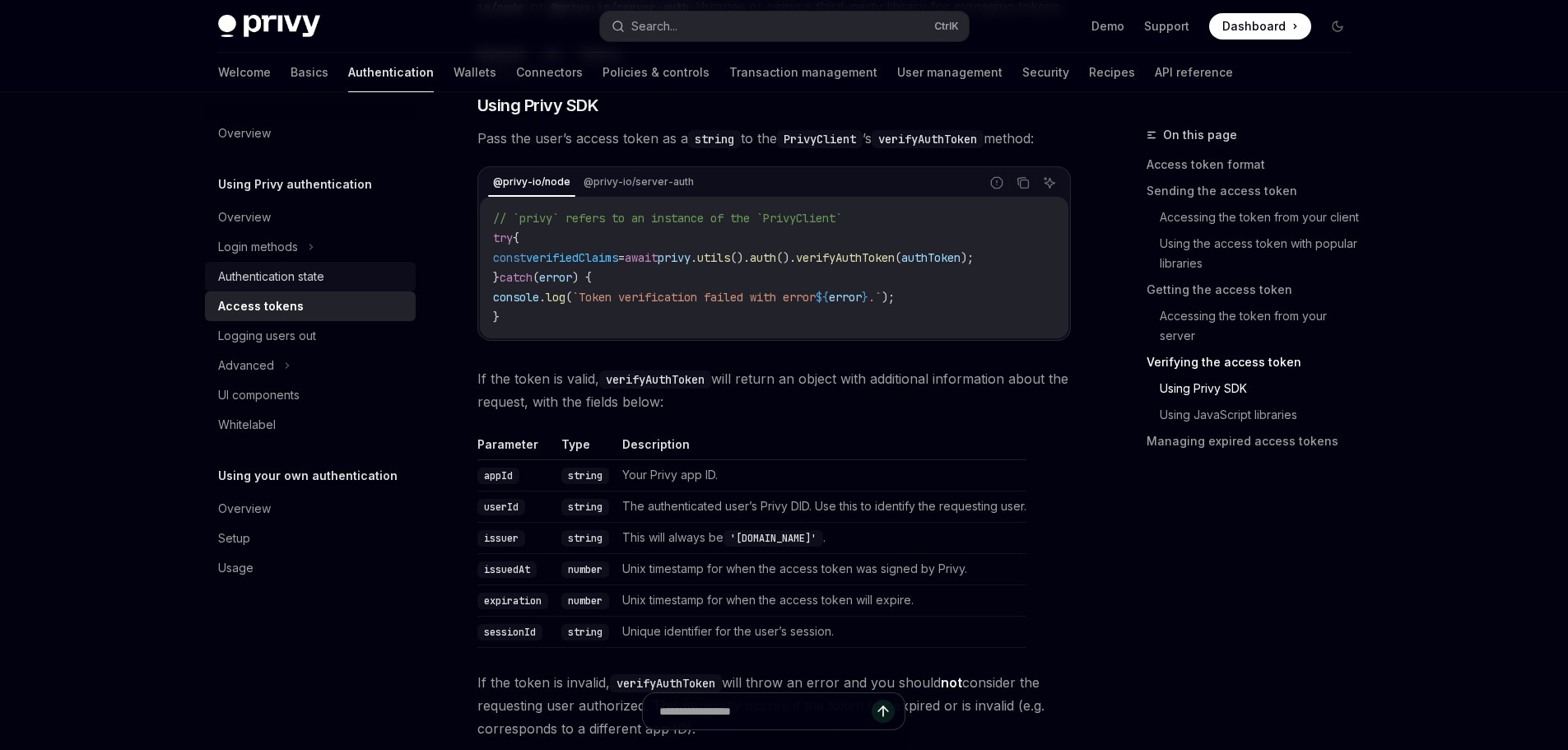
click at [261, 275] on div "Authentication state" at bounding box center [271, 277] width 106 height 20
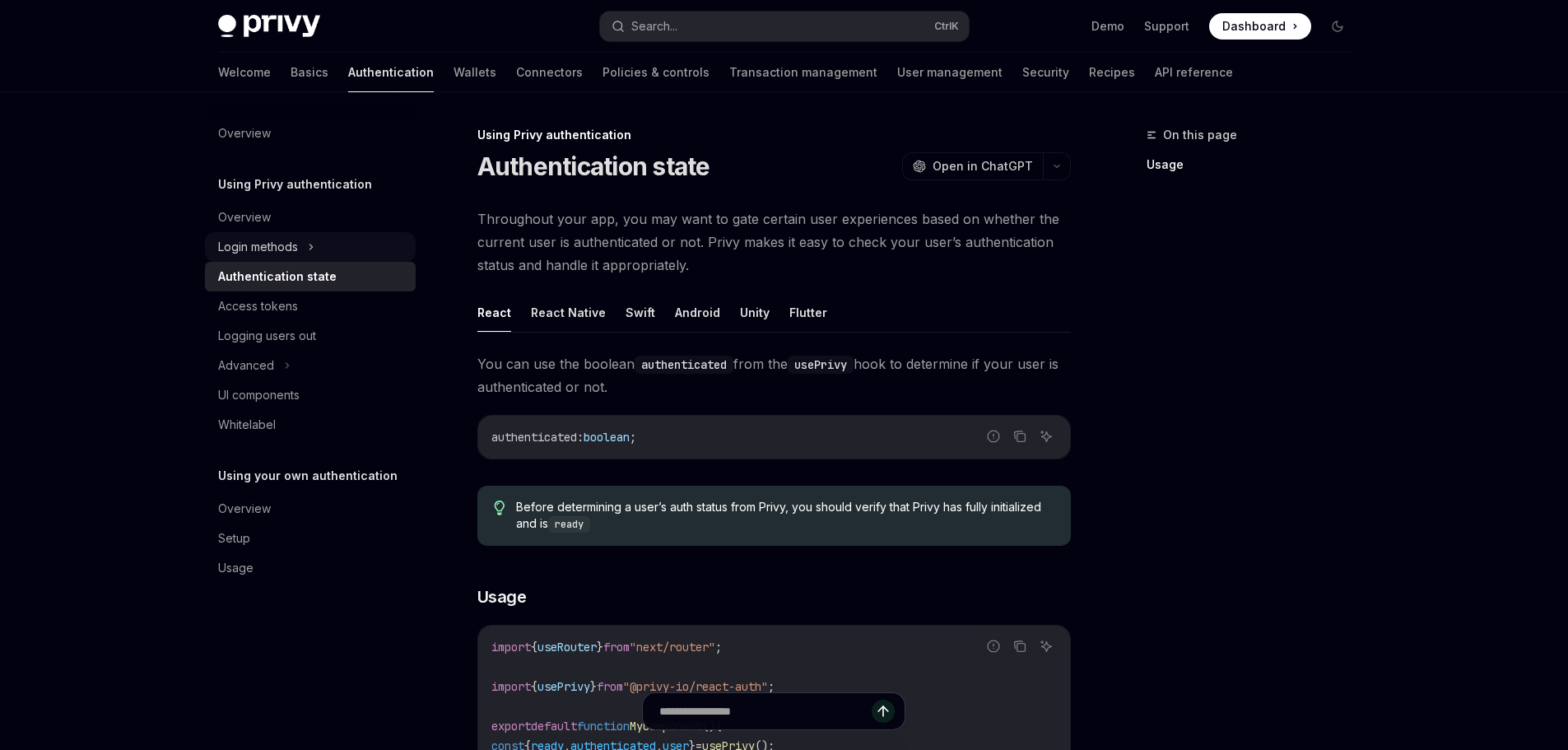
click at [271, 249] on div "Login methods" at bounding box center [258, 247] width 80 height 20
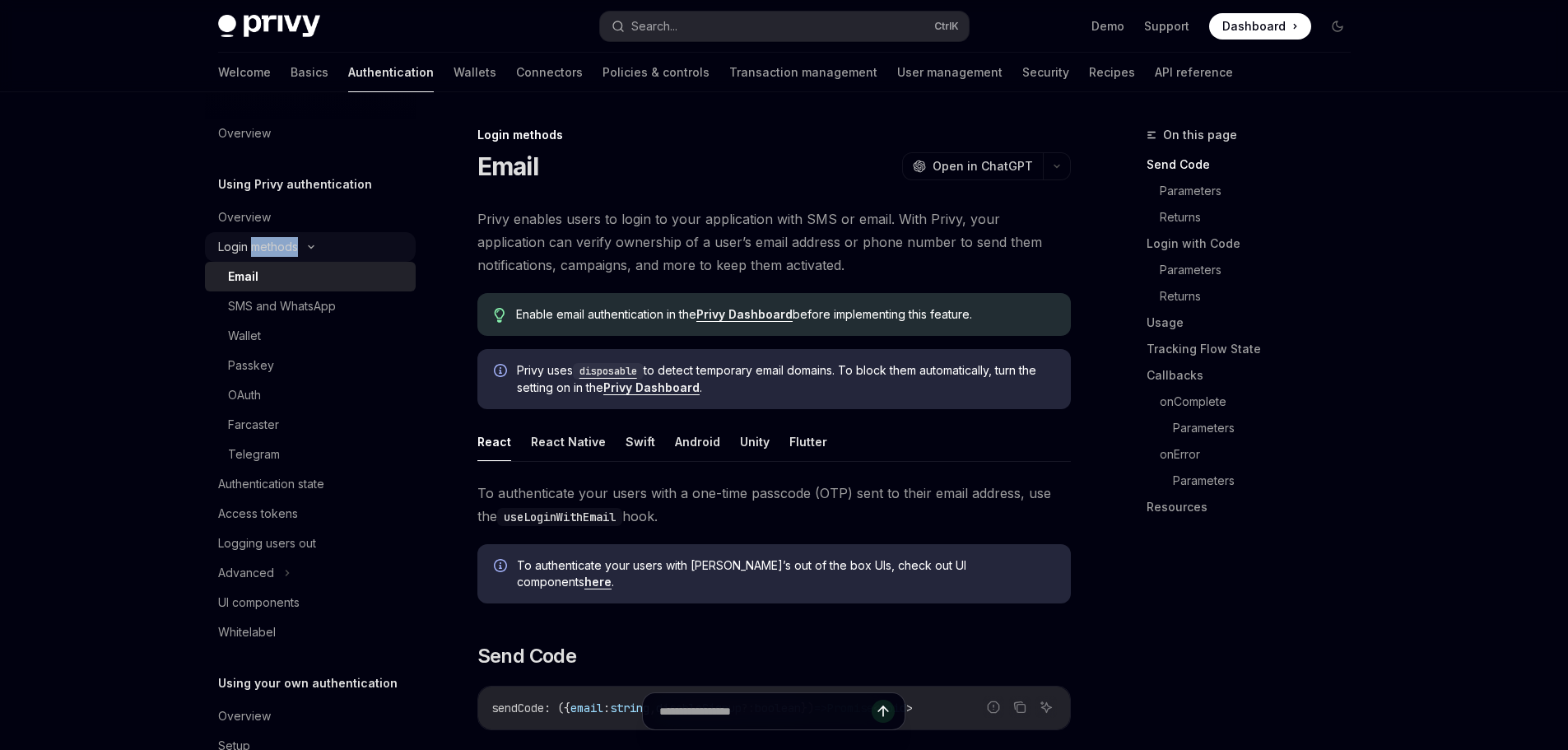
click at [271, 249] on div "Login methods" at bounding box center [258, 247] width 80 height 20
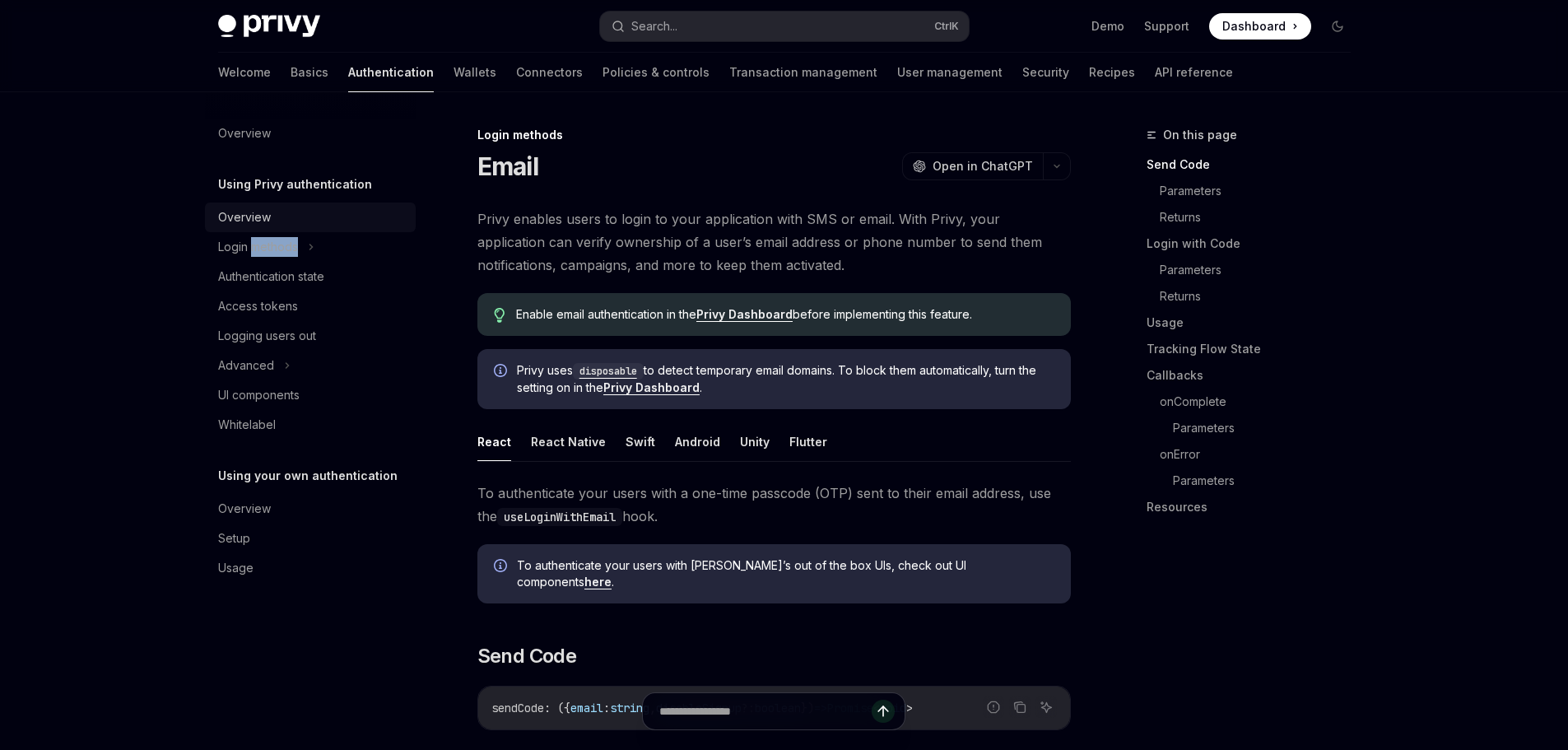
click at [266, 216] on div "Overview" at bounding box center [244, 217] width 53 height 20
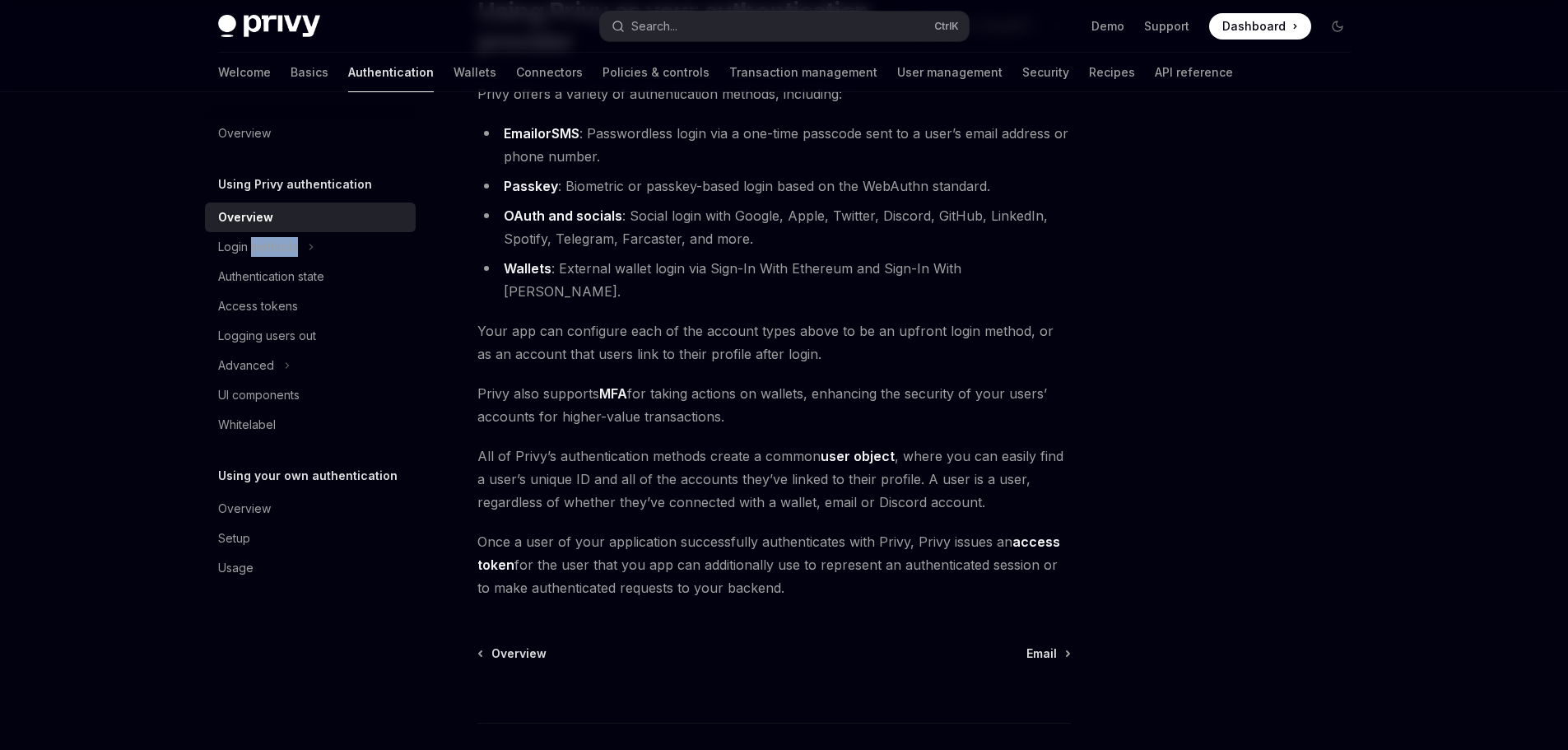
scroll to position [247, 0]
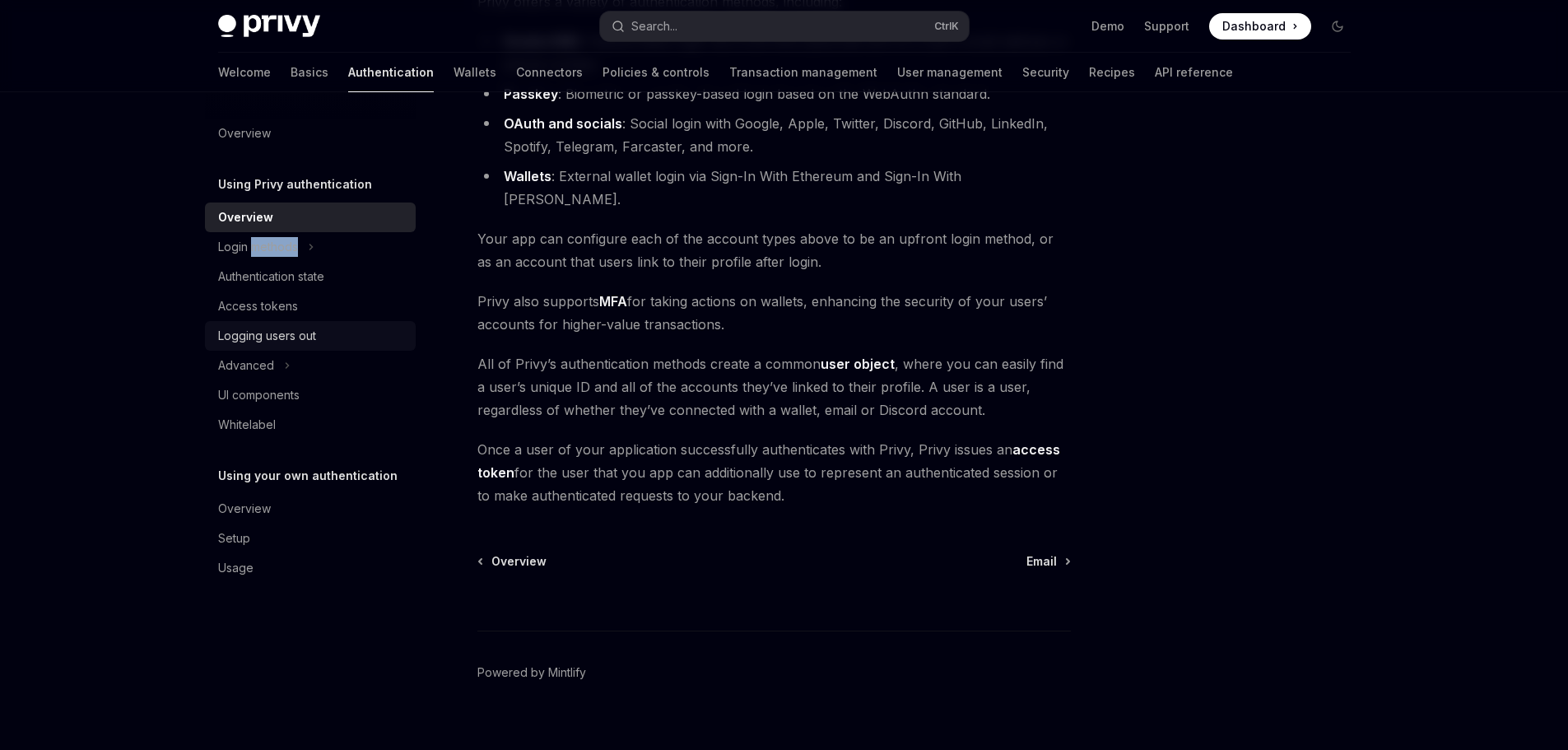
click at [259, 328] on div "Logging users out" at bounding box center [267, 336] width 98 height 20
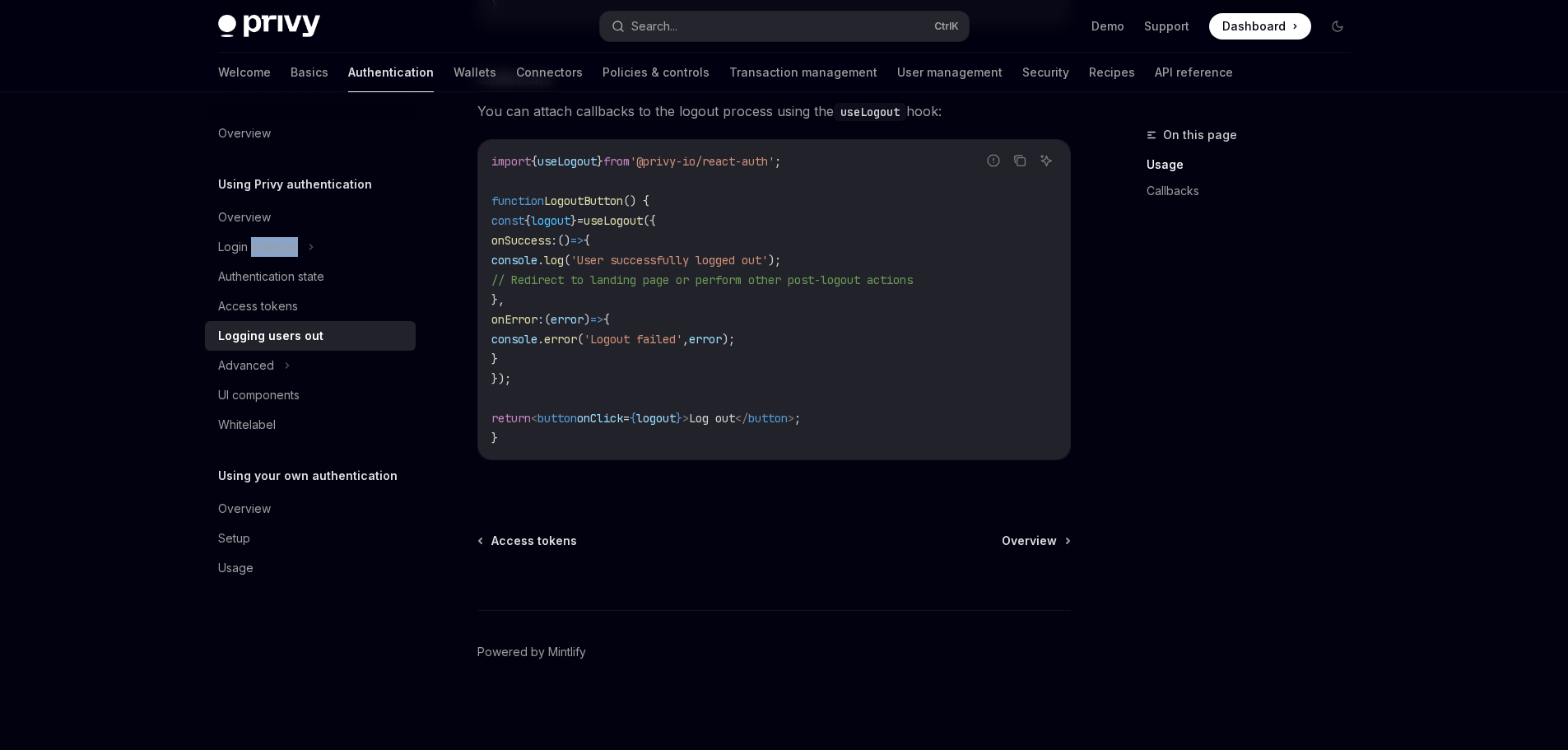
scroll to position [779, 0]
click at [267, 362] on div "Advanced" at bounding box center [246, 366] width 56 height 20
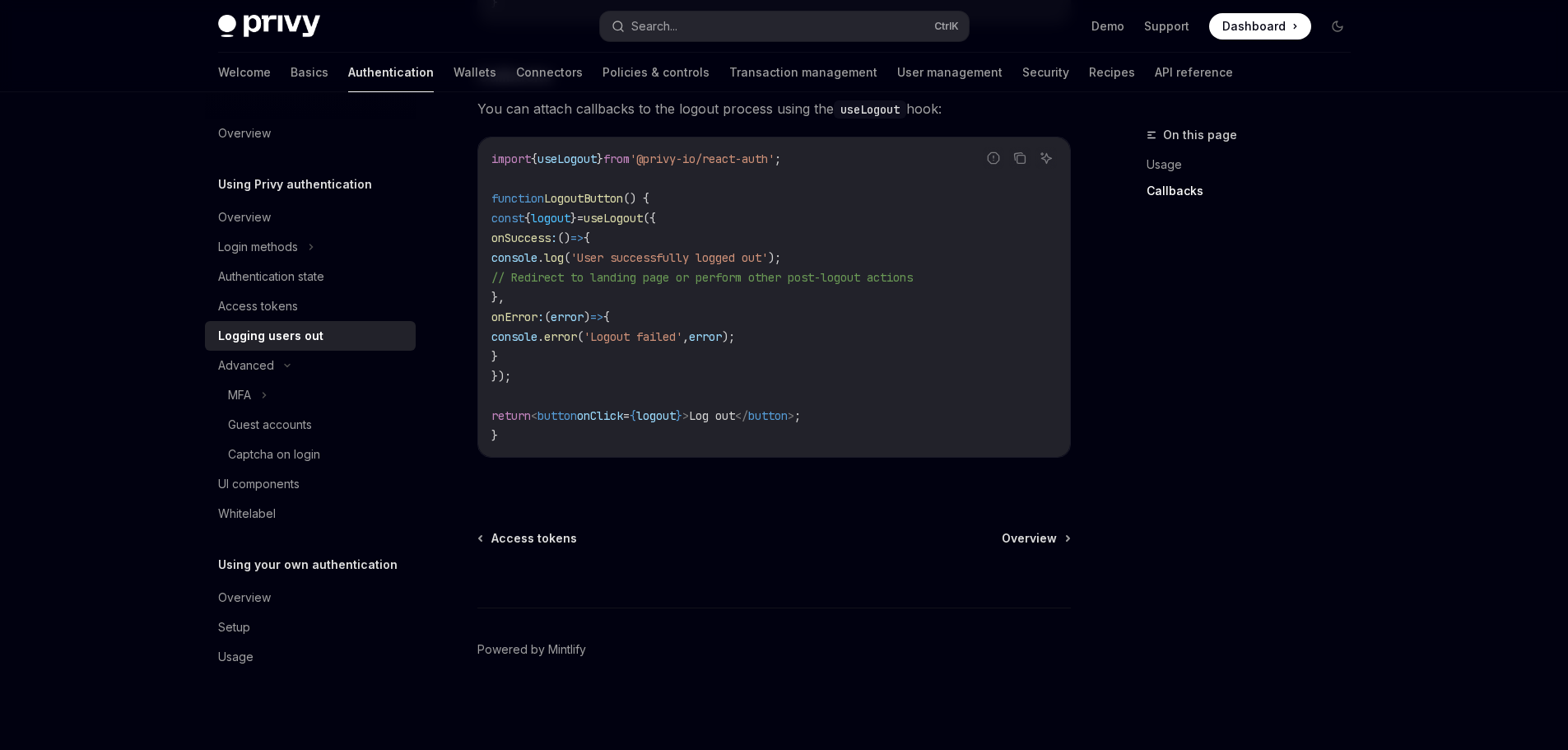
click at [1022, 270] on code "import { useLogout } from '@privy-io/react-auth' ; function LogoutButton () { c…" at bounding box center [774, 297] width 566 height 296
click at [264, 307] on div "Access tokens" at bounding box center [258, 306] width 80 height 20
type textarea "*"
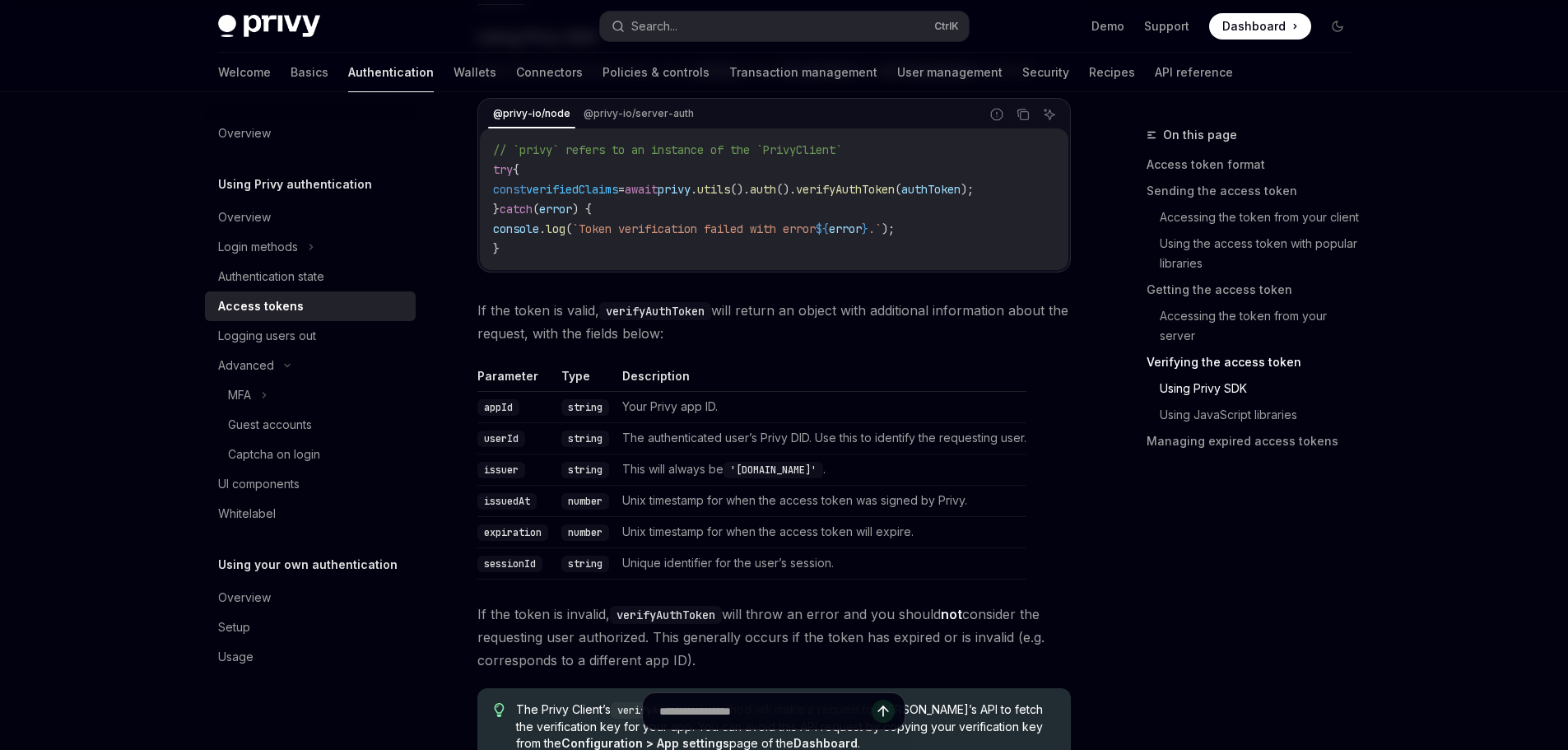
scroll to position [2716, 0]
